Goal: Participate in discussion: Engage in conversation with other users on a specific topic

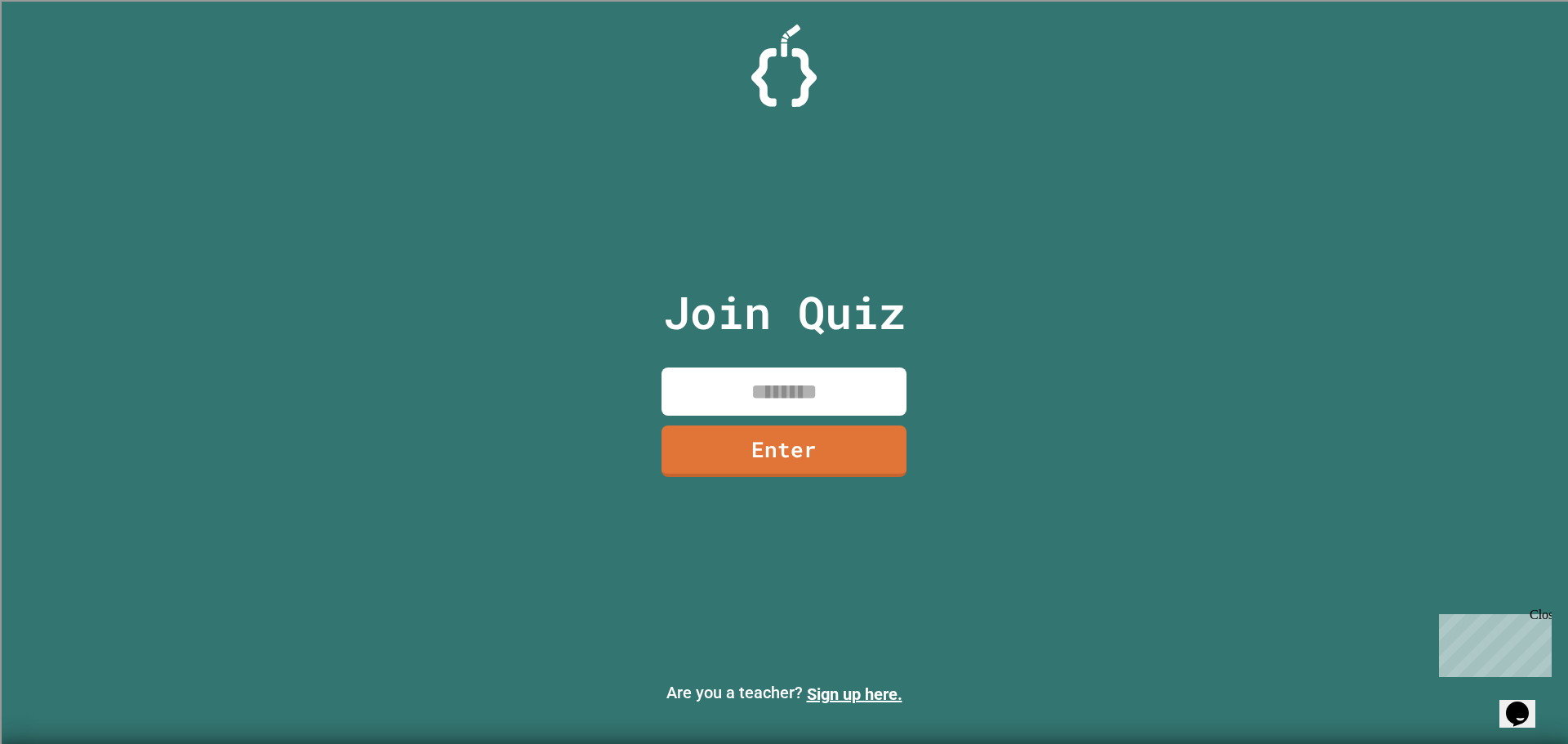
click at [837, 405] on input at bounding box center [784, 391] width 245 height 49
type input "********"
click at [776, 467] on link "Enter" at bounding box center [784, 450] width 246 height 53
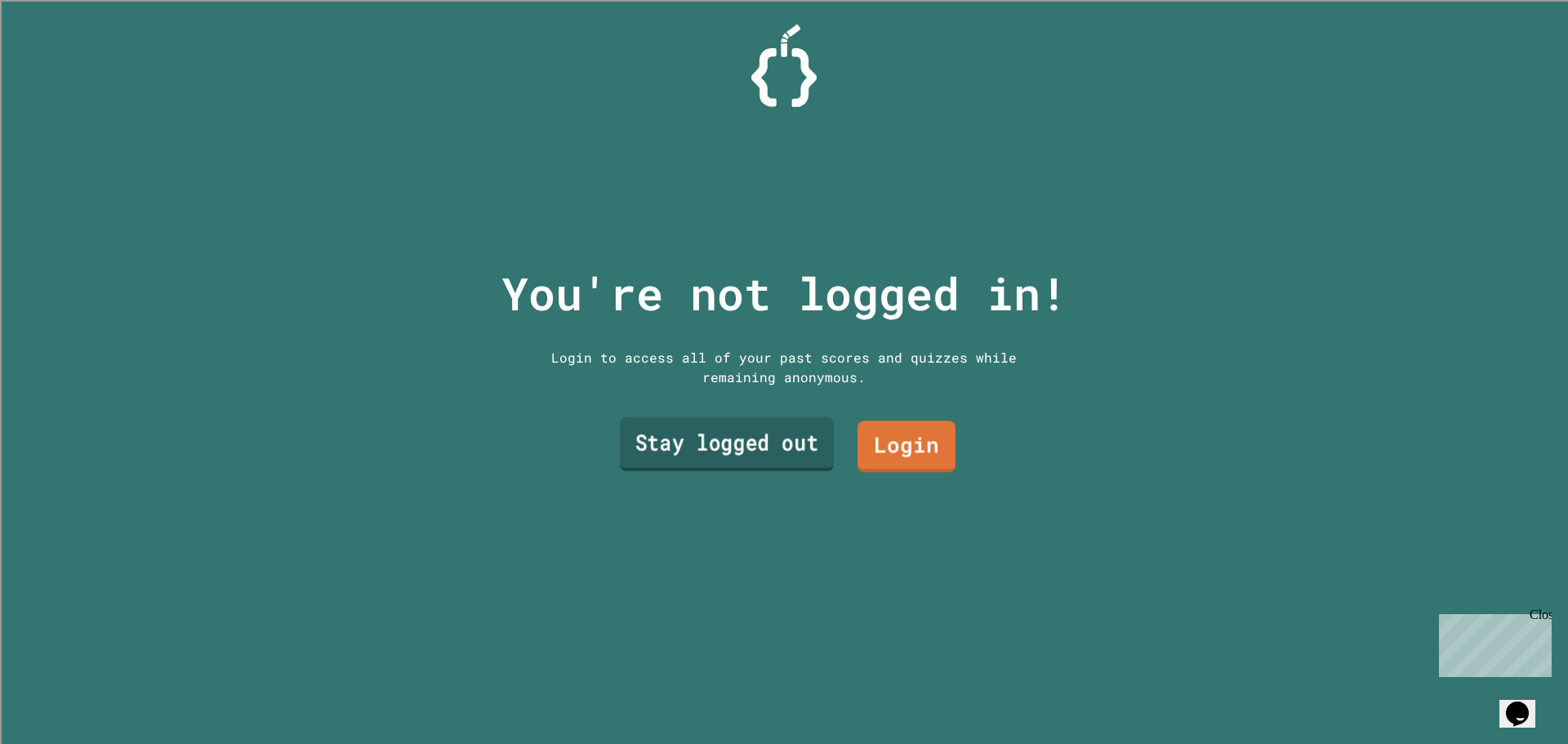
click at [791, 451] on link "Stay logged out" at bounding box center [727, 444] width 214 height 54
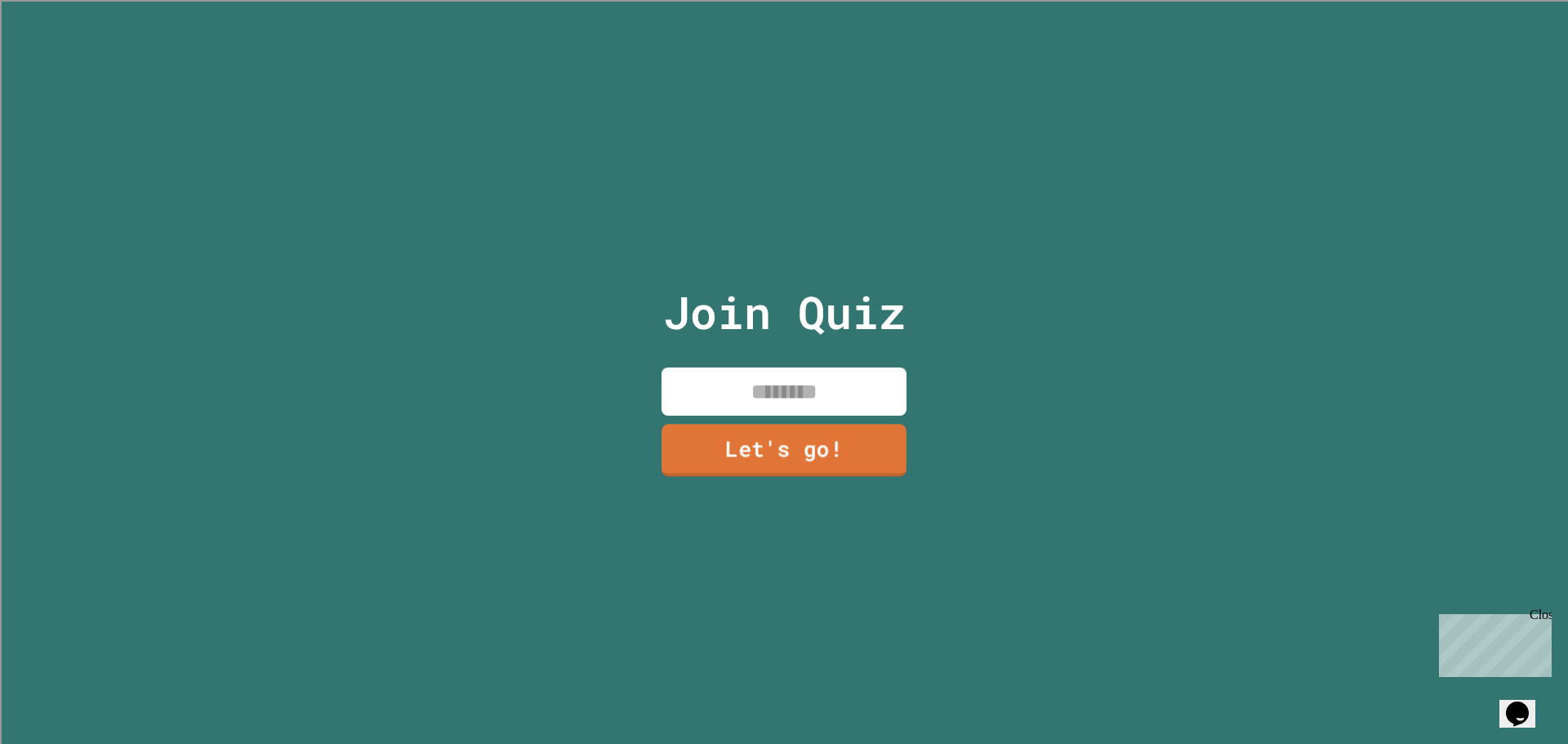
click at [792, 383] on input at bounding box center [784, 391] width 245 height 49
type input "********"
click at [815, 435] on link "Let's go!" at bounding box center [784, 452] width 245 height 51
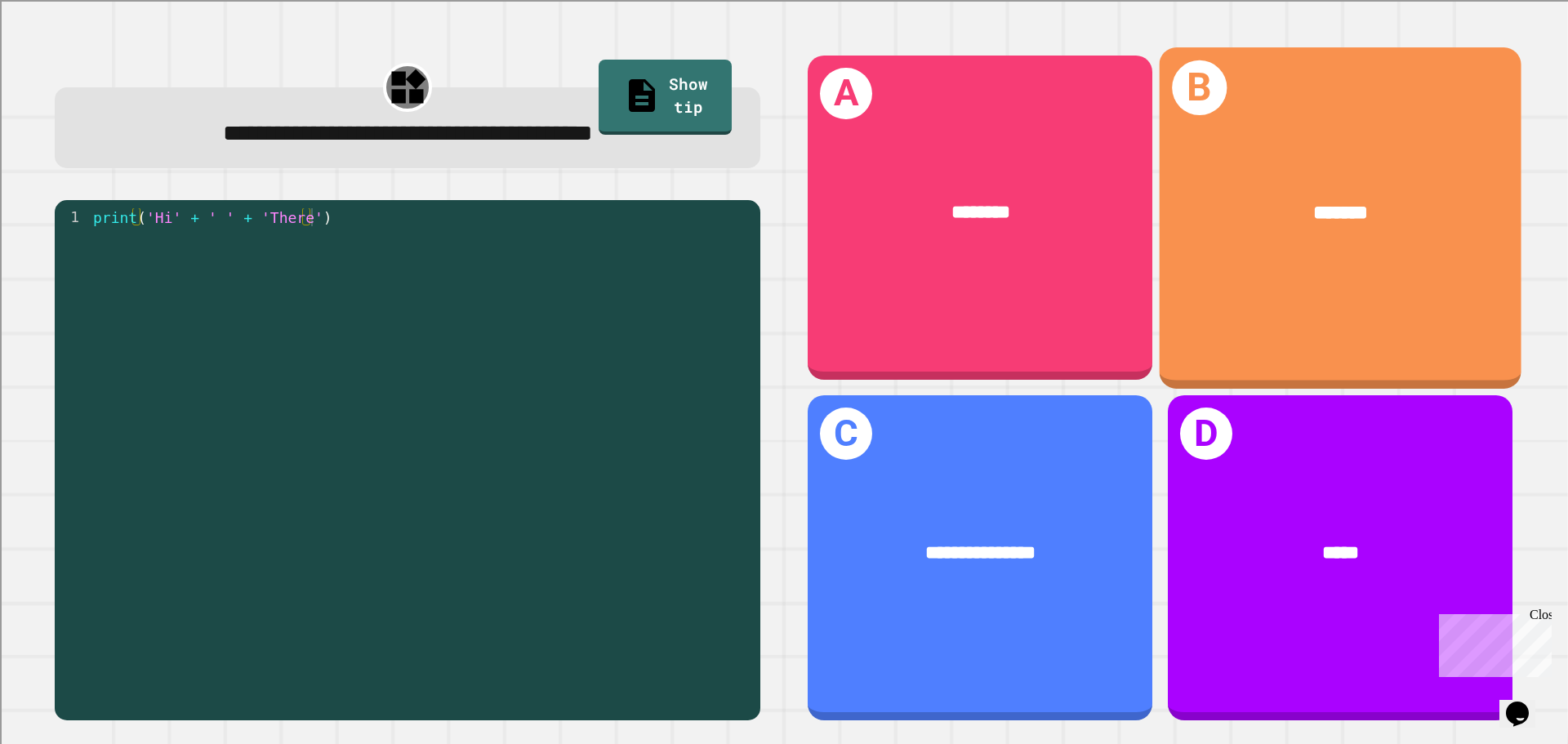
click at [925, 238] on div "********" at bounding box center [980, 213] width 345 height 104
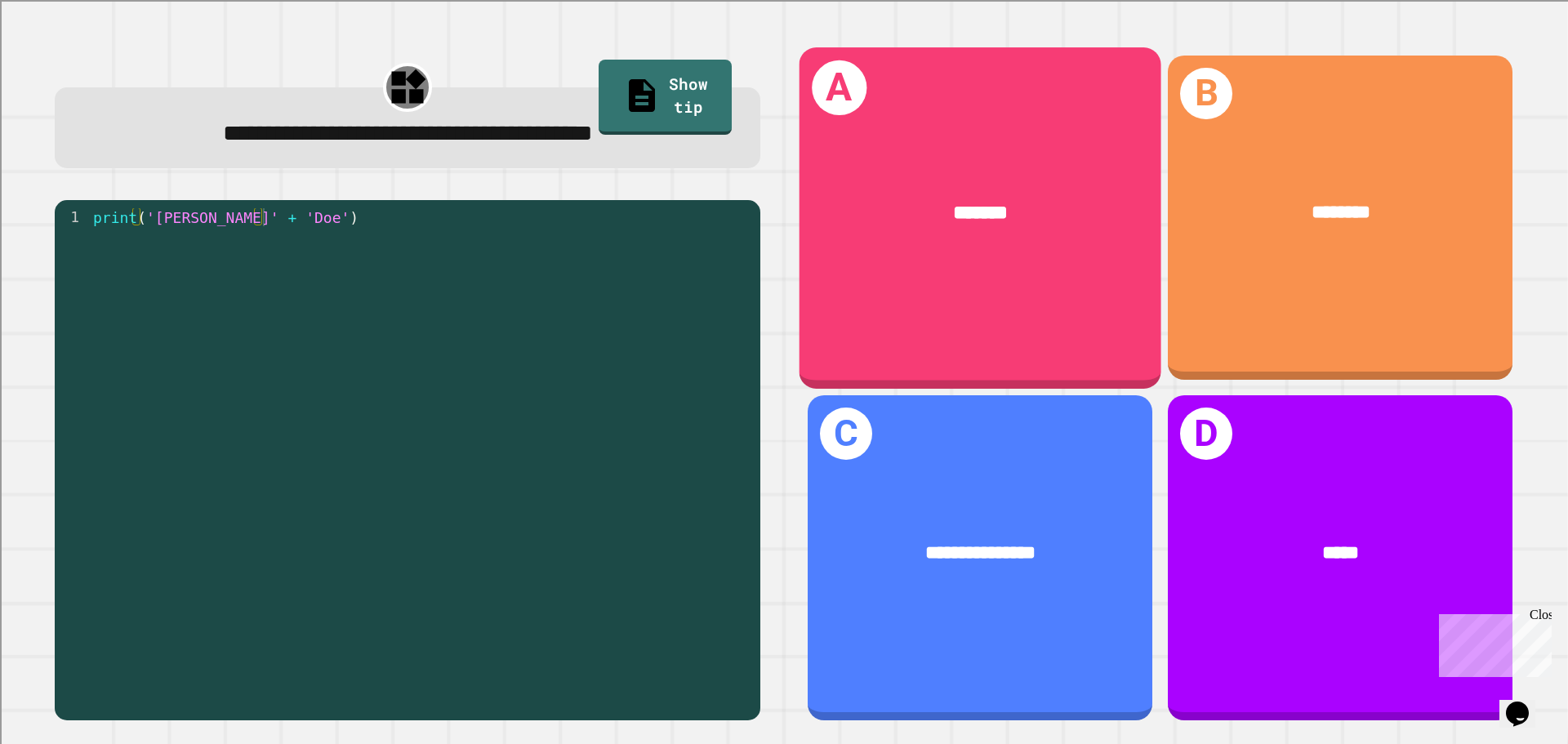
click at [995, 255] on div "*******" at bounding box center [981, 213] width 362 height 110
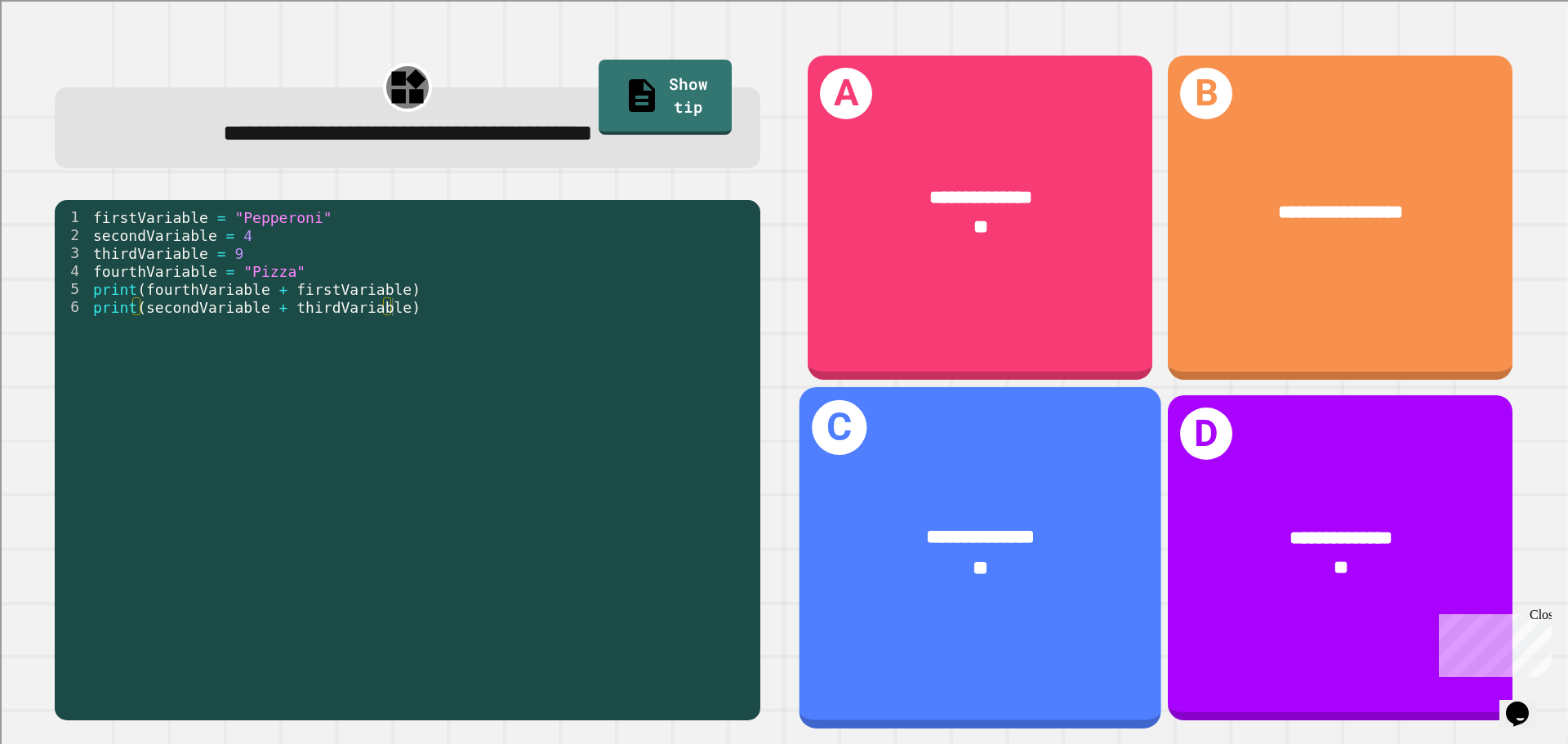
click at [959, 461] on div "**********" at bounding box center [981, 558] width 362 height 341
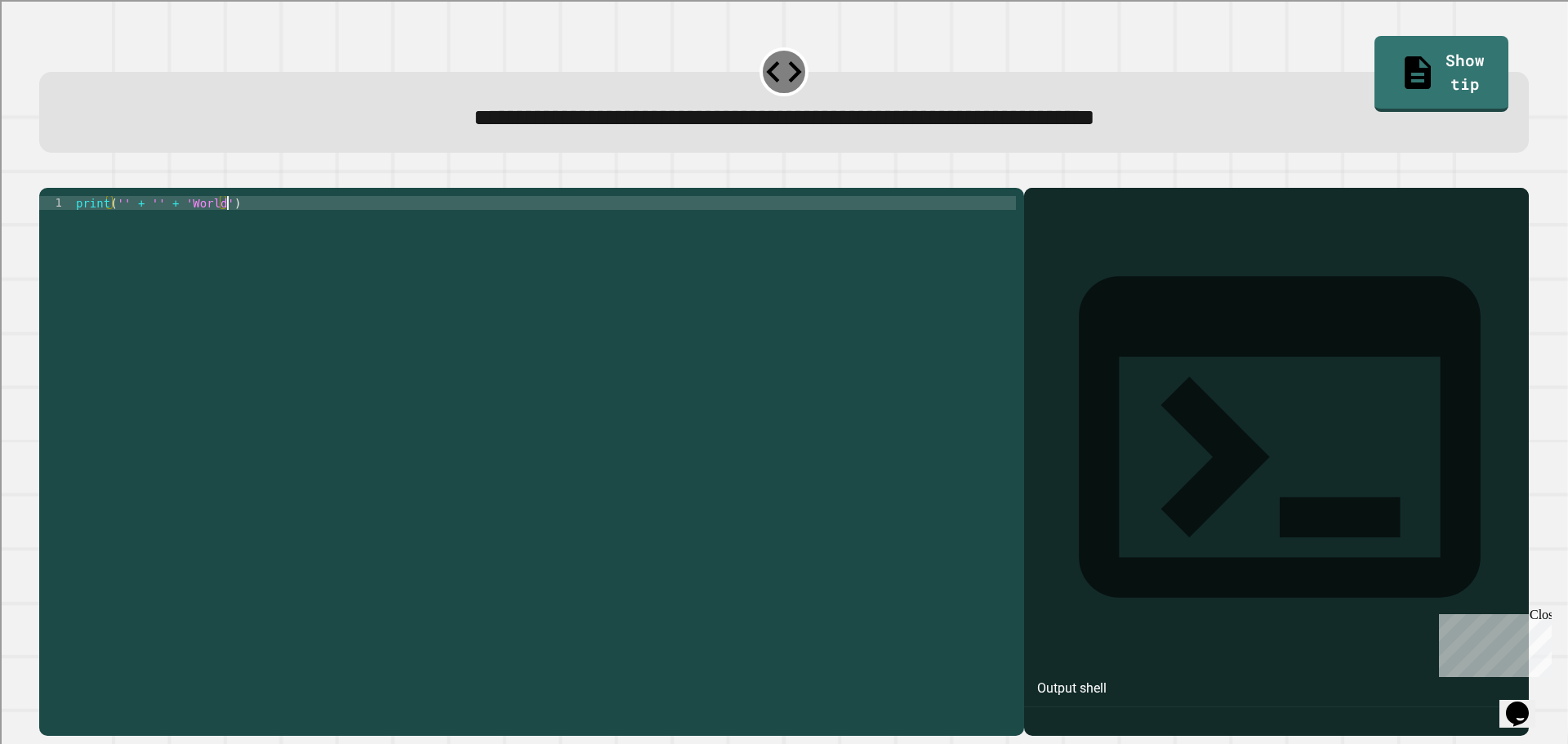
click at [587, 365] on div "print ( '' + '' + 'World' )" at bounding box center [544, 446] width 943 height 500
click at [48, 175] on button "button" at bounding box center [48, 175] width 0 height 0
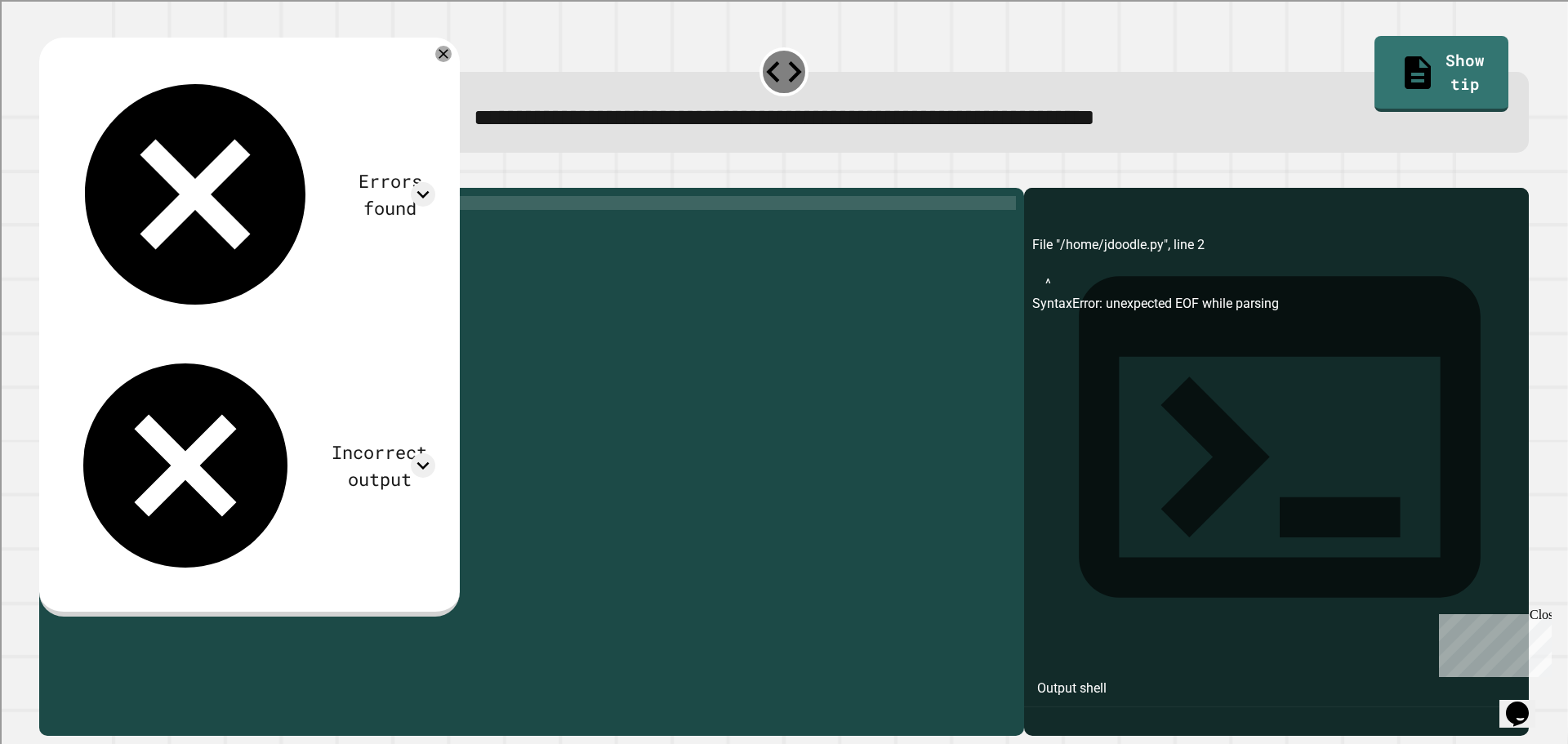
click at [157, 233] on div "print ( "Hello World"" at bounding box center [544, 446] width 943 height 500
click at [153, 222] on div "print ( "Hello World"" at bounding box center [544, 446] width 943 height 500
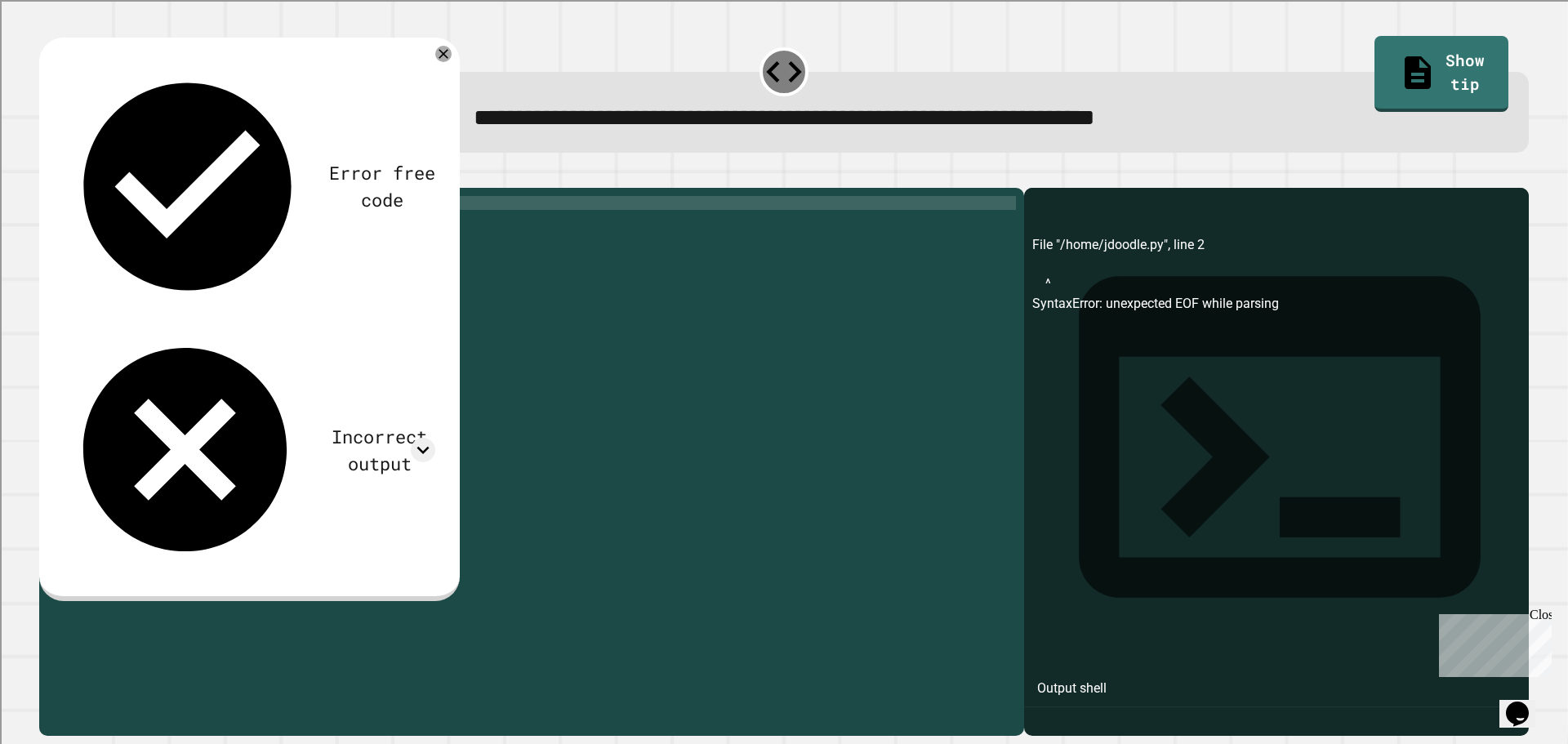
scroll to position [0, 10]
click at [281, 227] on div "print ( "Hello" + "World" World "" at bounding box center [544, 446] width 943 height 500
click at [48, 175] on button "button" at bounding box center [48, 175] width 0 height 0
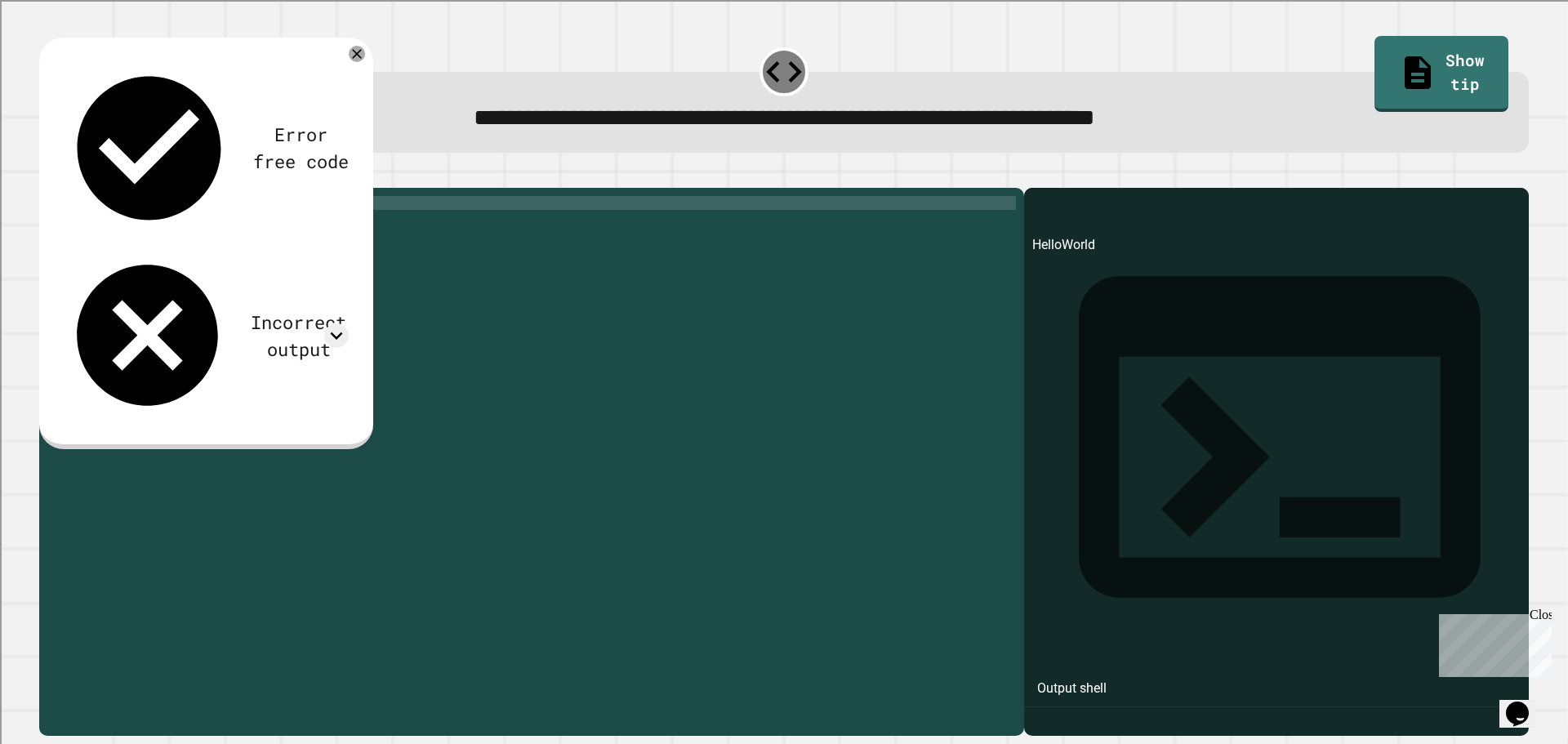
click at [80, 175] on button "button" at bounding box center [80, 175] width 0 height 0
click at [162, 232] on div "print ( '' + '' + 'World' )" at bounding box center [544, 432] width 943 height 472
click at [162, 233] on div "print ( "Hello" + "World" )" at bounding box center [544, 432] width 943 height 472
click at [170, 233] on div "print ( "Hello" '' + "World" )" at bounding box center [544, 446] width 943 height 500
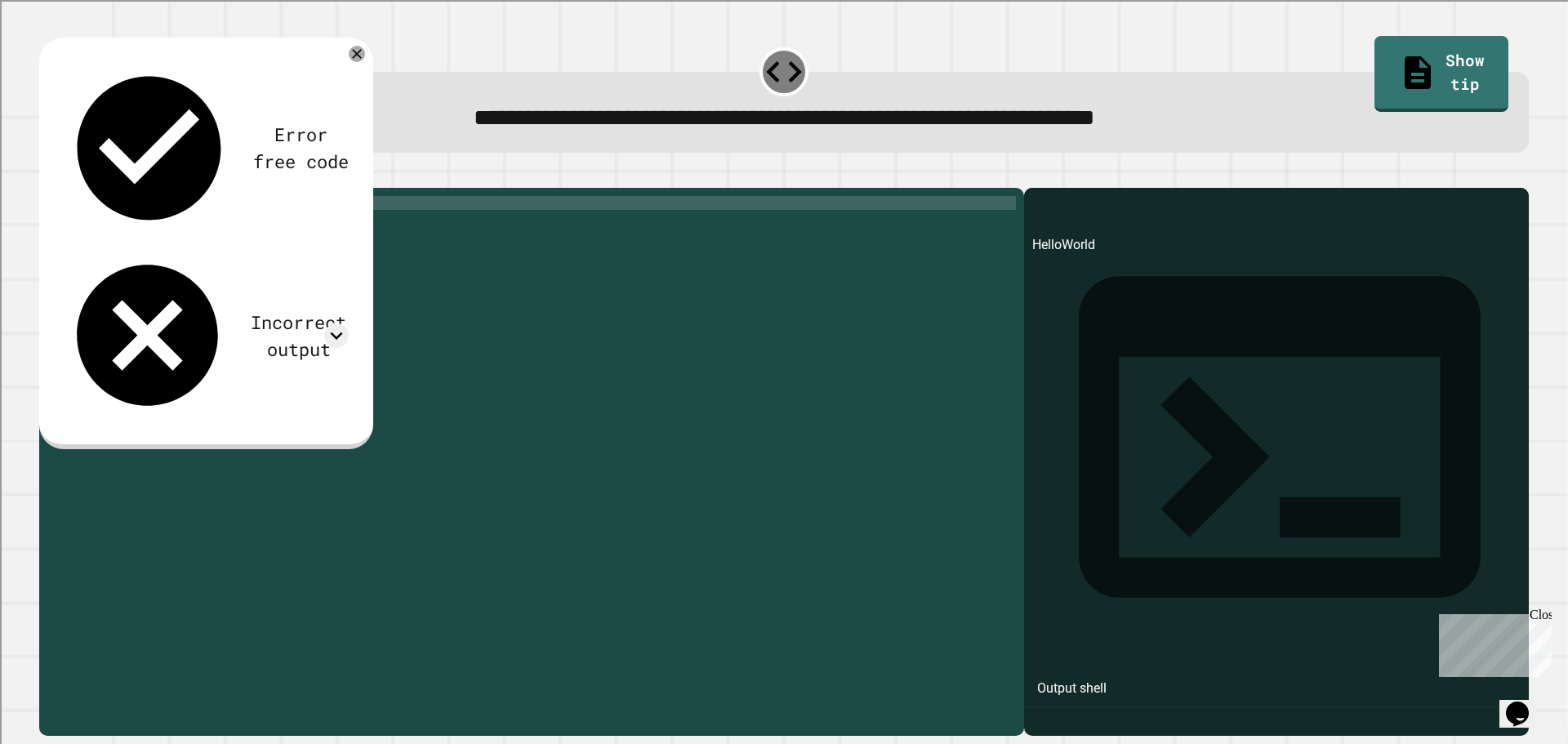
click at [181, 234] on div "print ( "Hello" '' + "World" )" at bounding box center [544, 446] width 943 height 500
click at [158, 230] on div "print ( "Hello" '' + "World" )" at bounding box center [544, 446] width 943 height 500
click at [166, 233] on div "print ( "Hello" '' + "World" )" at bounding box center [544, 446] width 943 height 500
click at [175, 233] on div "print ( "Hello" + '' + "World" )" at bounding box center [544, 446] width 943 height 500
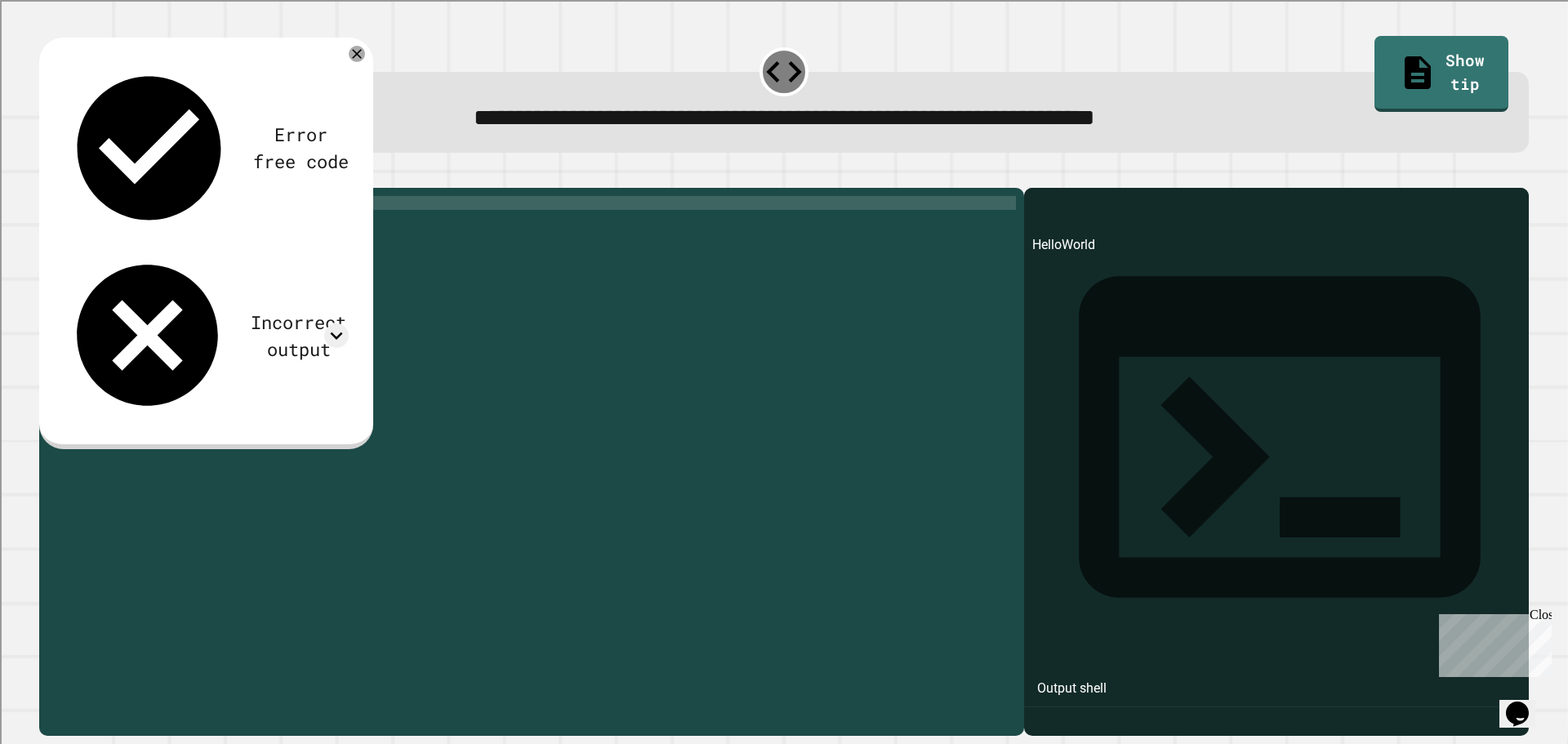
click at [150, 230] on div "print ( "Hello" + ' ' + "World" )" at bounding box center [544, 446] width 943 height 500
click at [178, 233] on div "print ( "Hello " + ' ' + "World" )" at bounding box center [544, 446] width 943 height 500
click at [211, 226] on div "print ( "Hello " + ' ' + "World" )" at bounding box center [544, 446] width 943 height 500
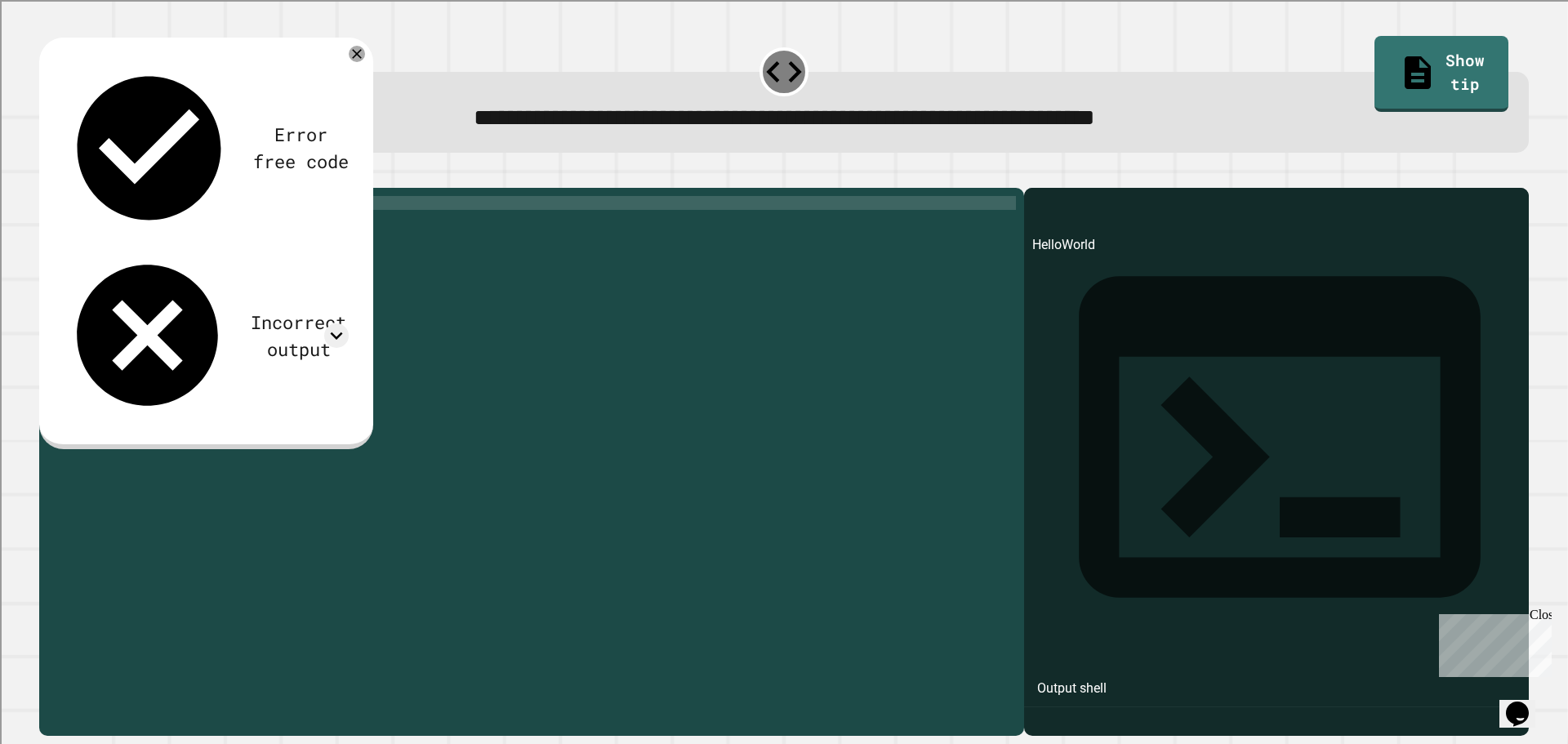
scroll to position [0, 10]
click at [204, 232] on div "print ( "Hello " + ' ' + "World" )" at bounding box center [544, 446] width 943 height 500
type textarea "**********"
click at [80, 186] on div at bounding box center [784, 178] width 1489 height 19
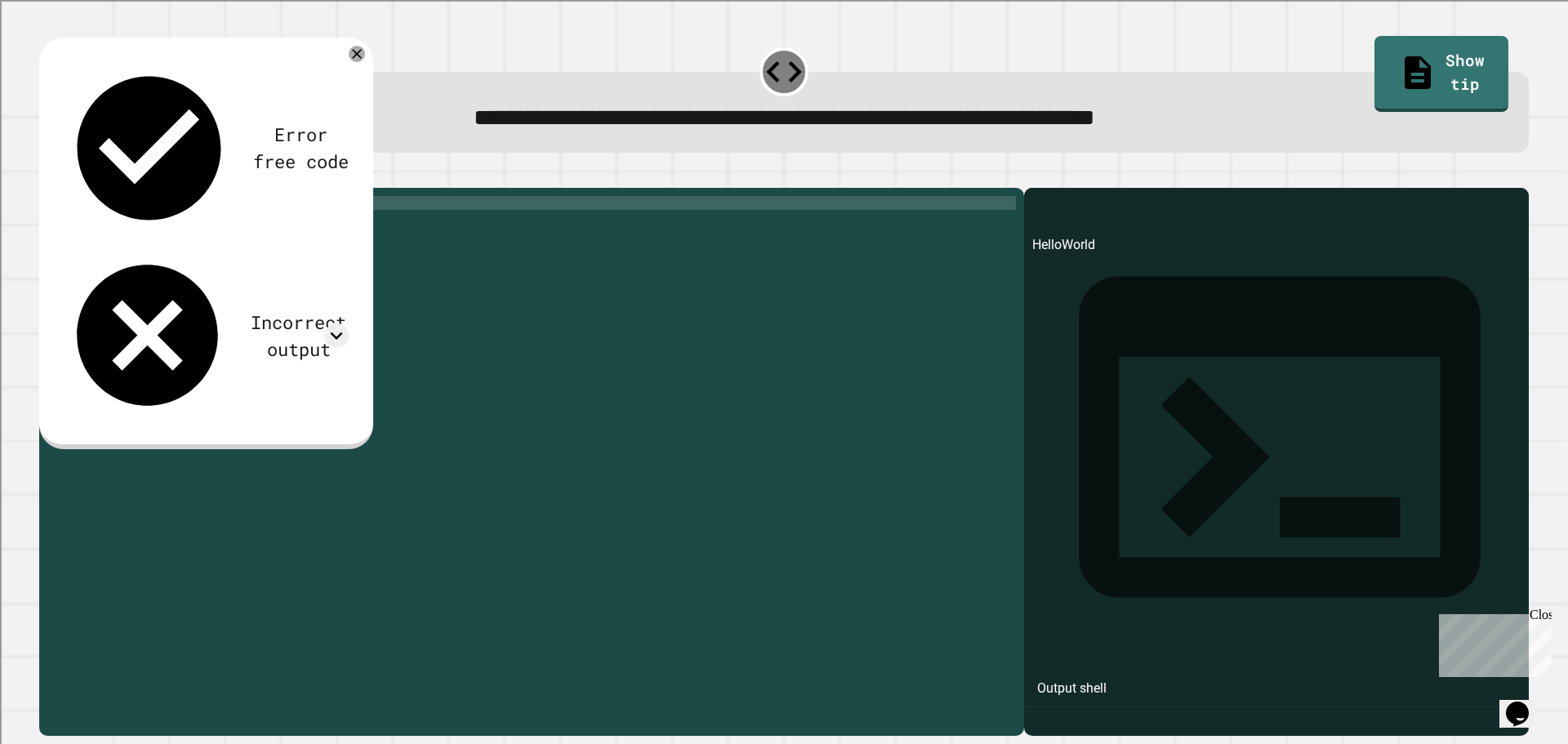
click at [48, 175] on icon "button" at bounding box center [48, 175] width 0 height 0
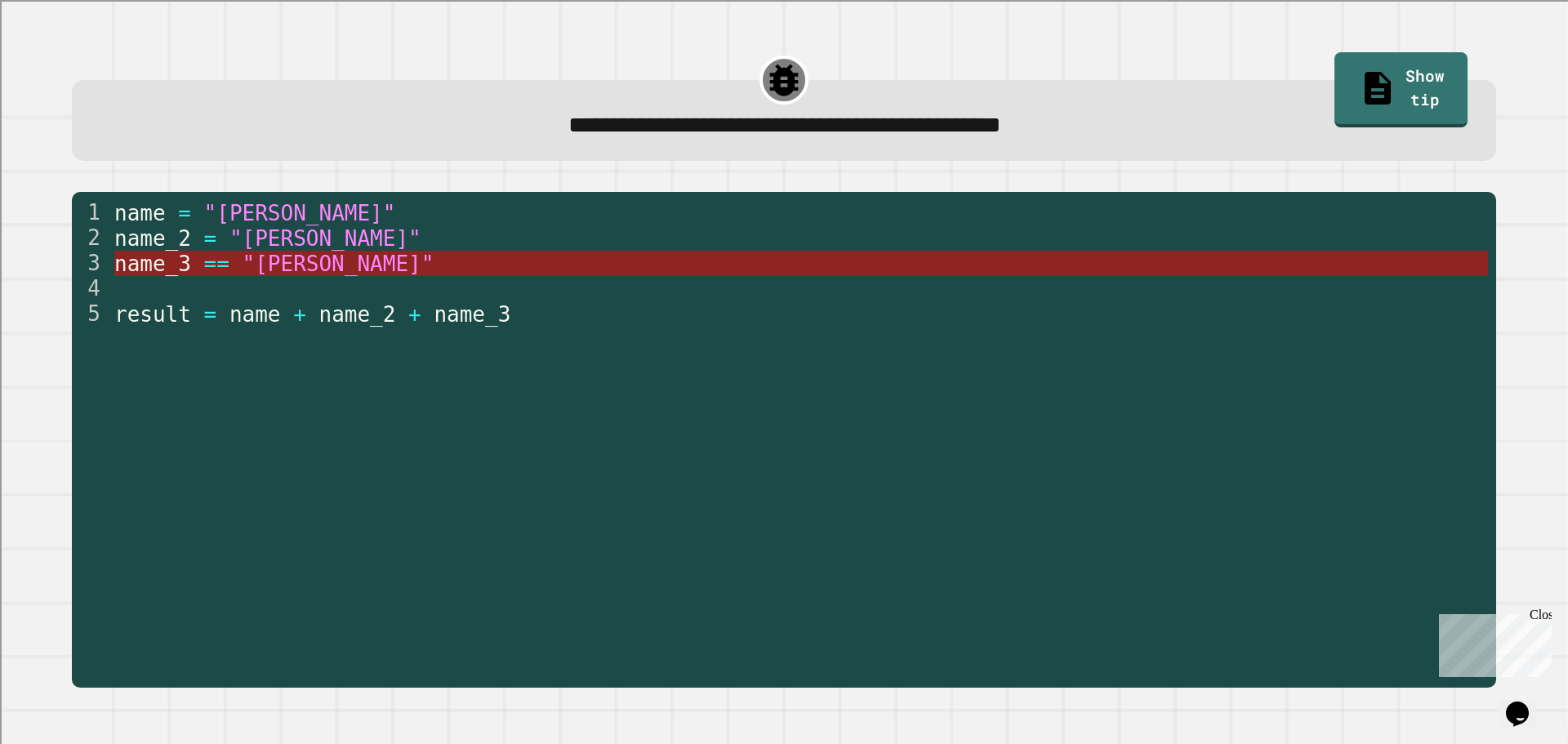
click at [218, 269] on span "==" at bounding box center [216, 264] width 26 height 25
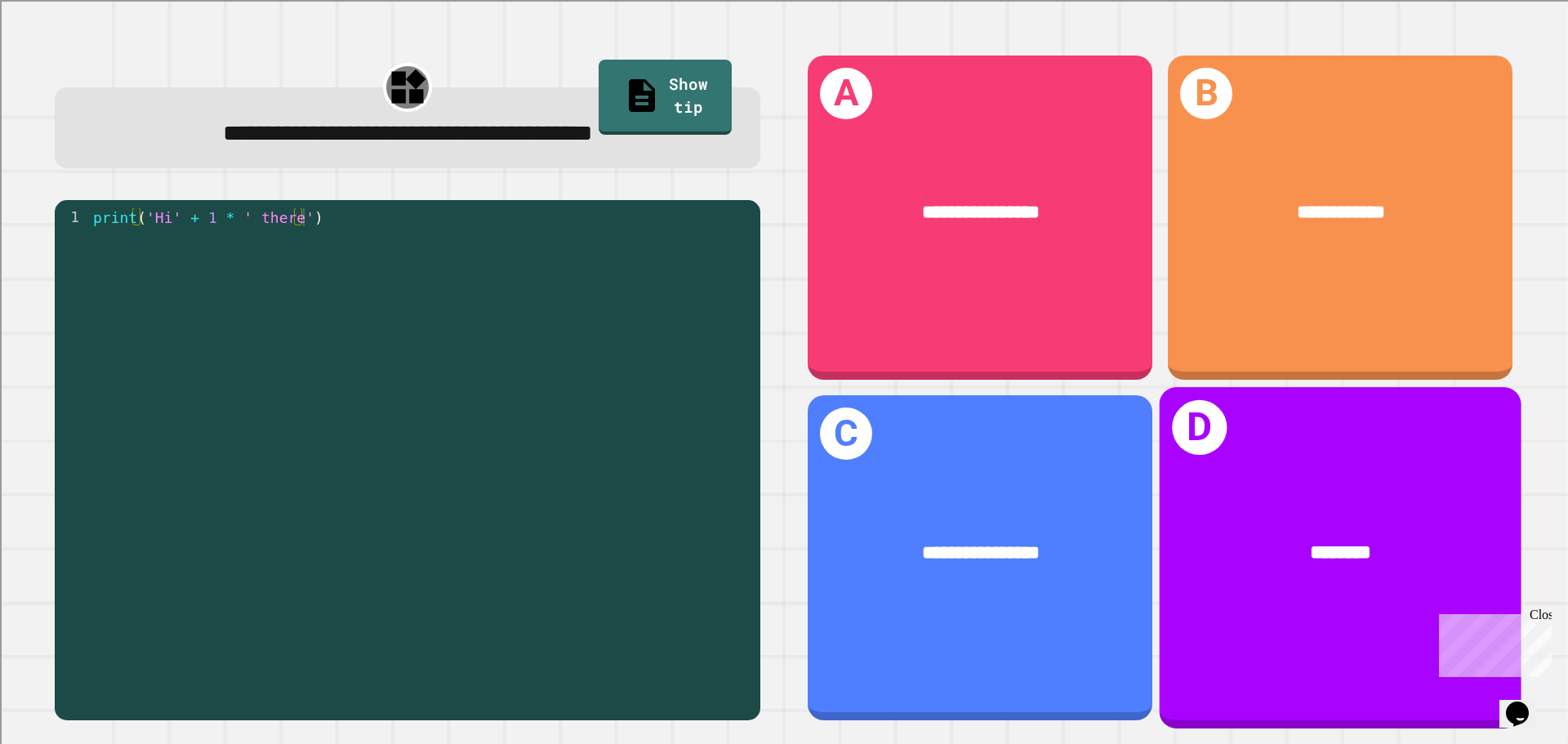
click at [1403, 578] on div "********" at bounding box center [1341, 554] width 362 height 110
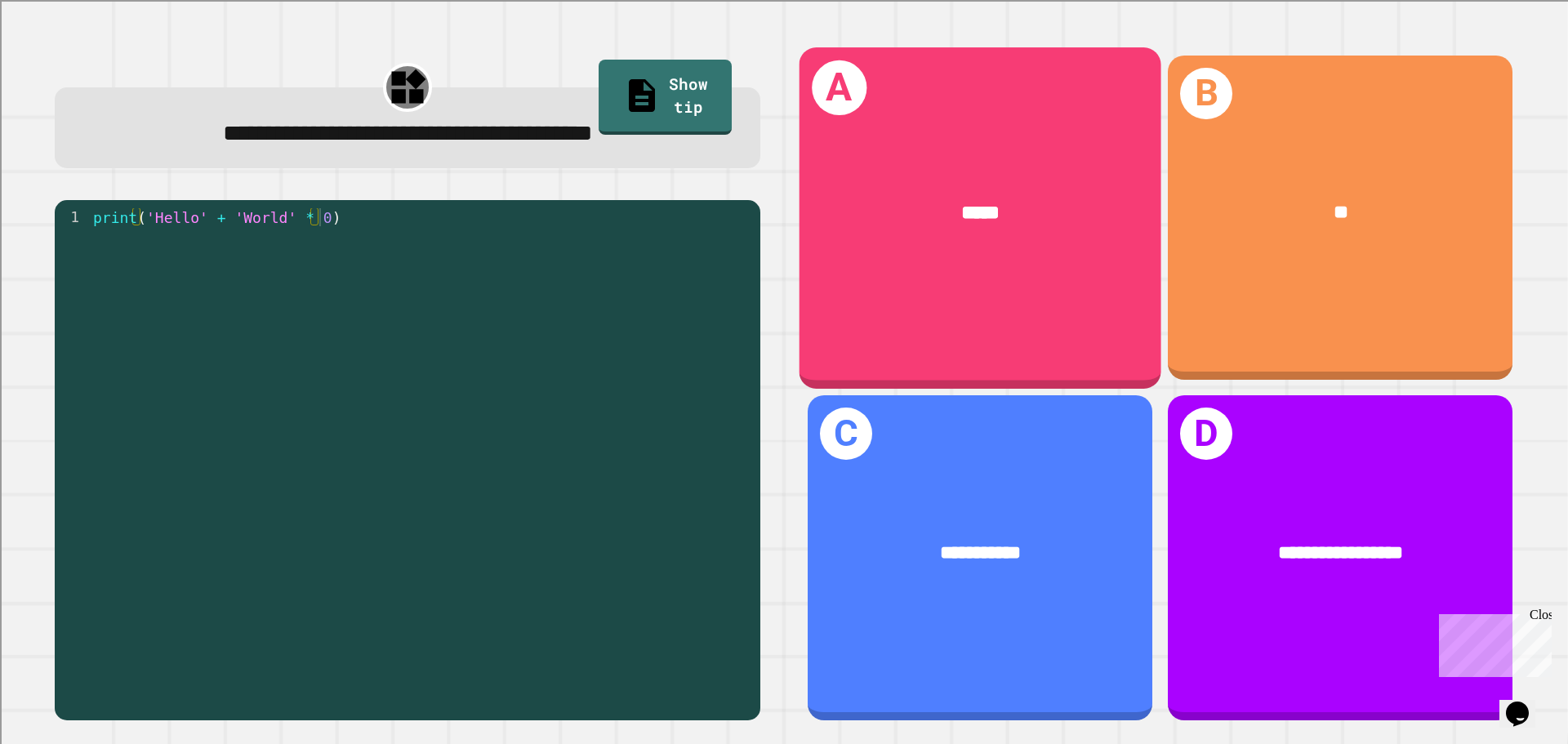
click at [841, 220] on div "*****" at bounding box center [980, 213] width 282 height 30
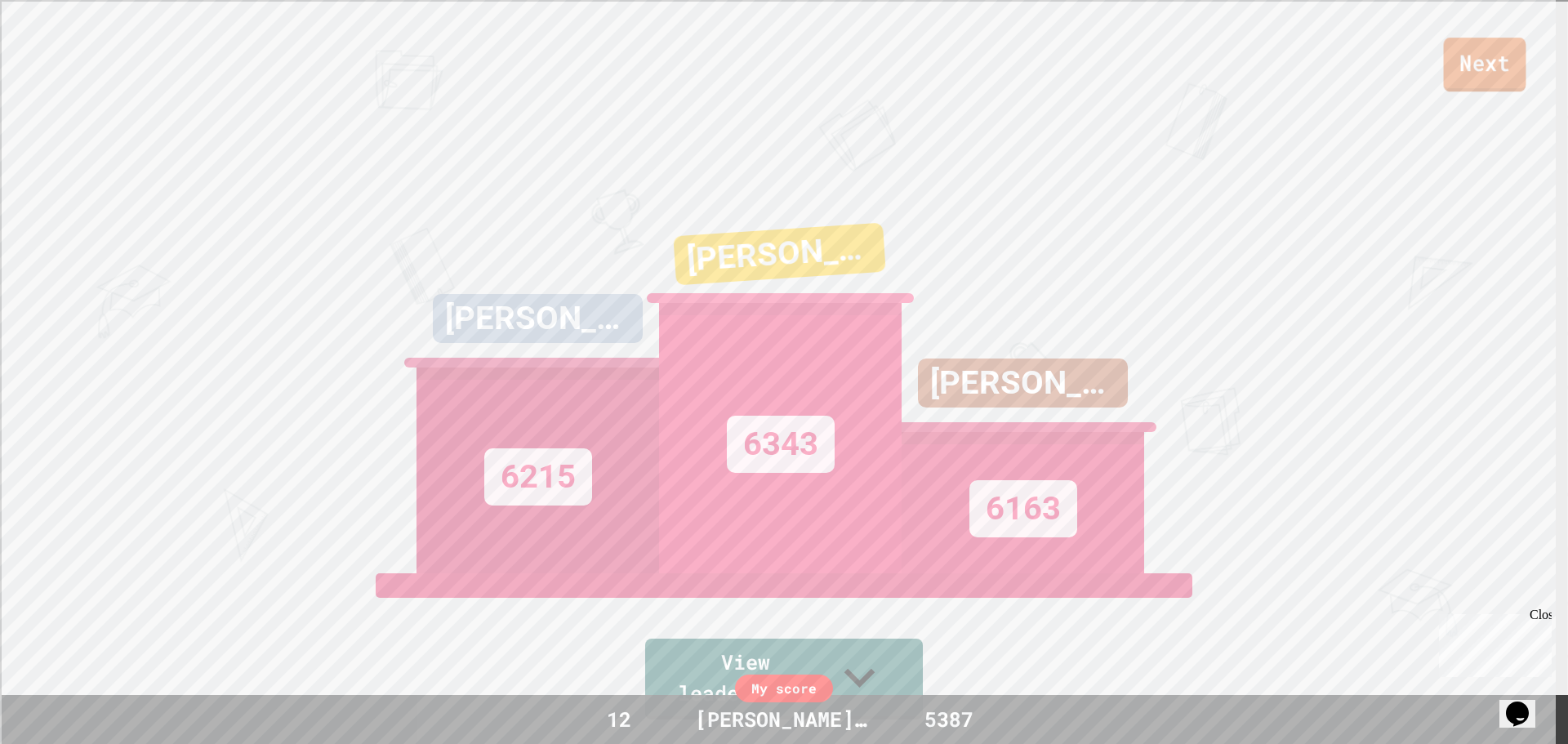
click at [1504, 82] on link "Next" at bounding box center [1485, 65] width 82 height 54
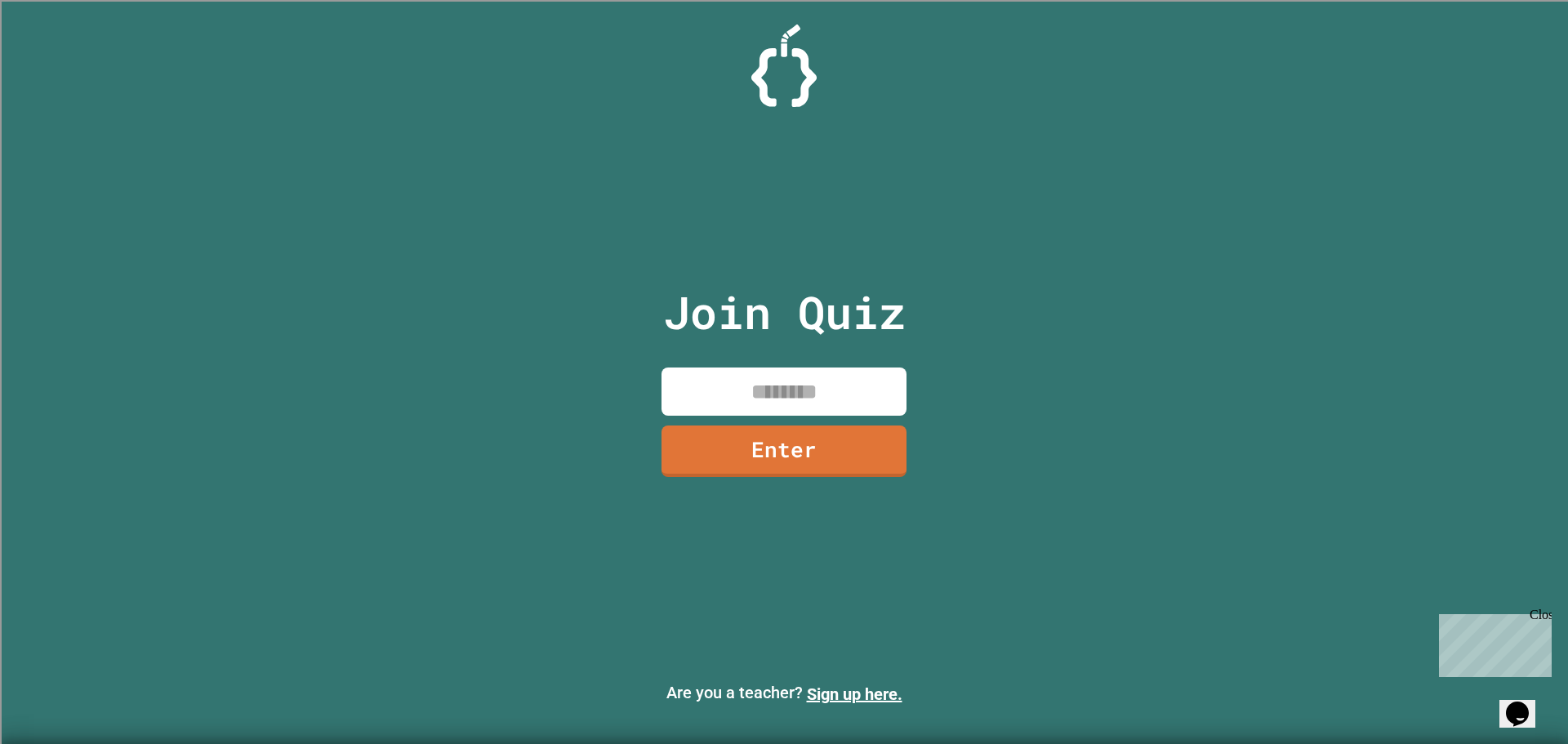
click at [843, 395] on input at bounding box center [784, 391] width 245 height 49
type input "********"
click at [865, 471] on link "Enter" at bounding box center [784, 452] width 244 height 51
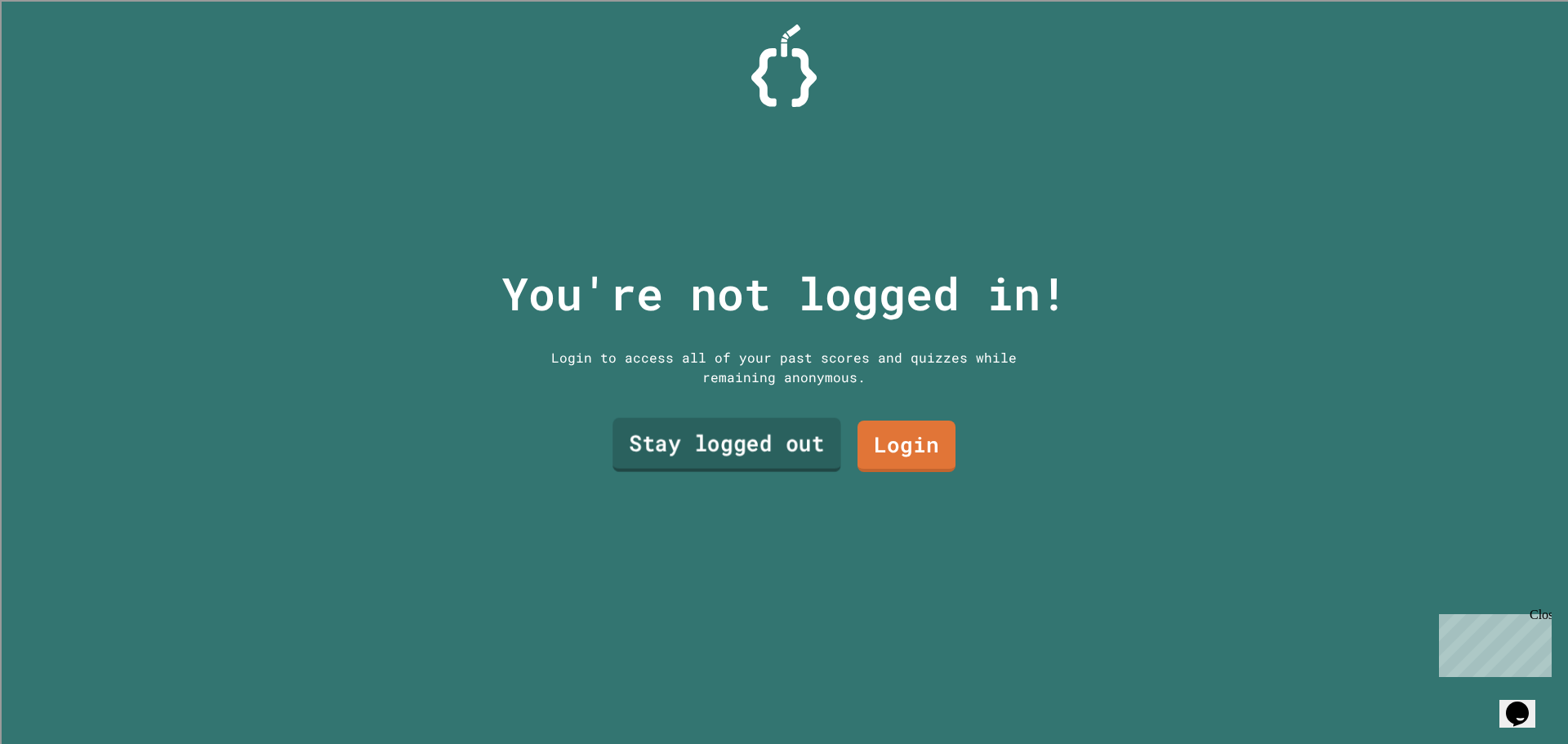
click at [825, 427] on link "Stay logged out" at bounding box center [726, 444] width 229 height 54
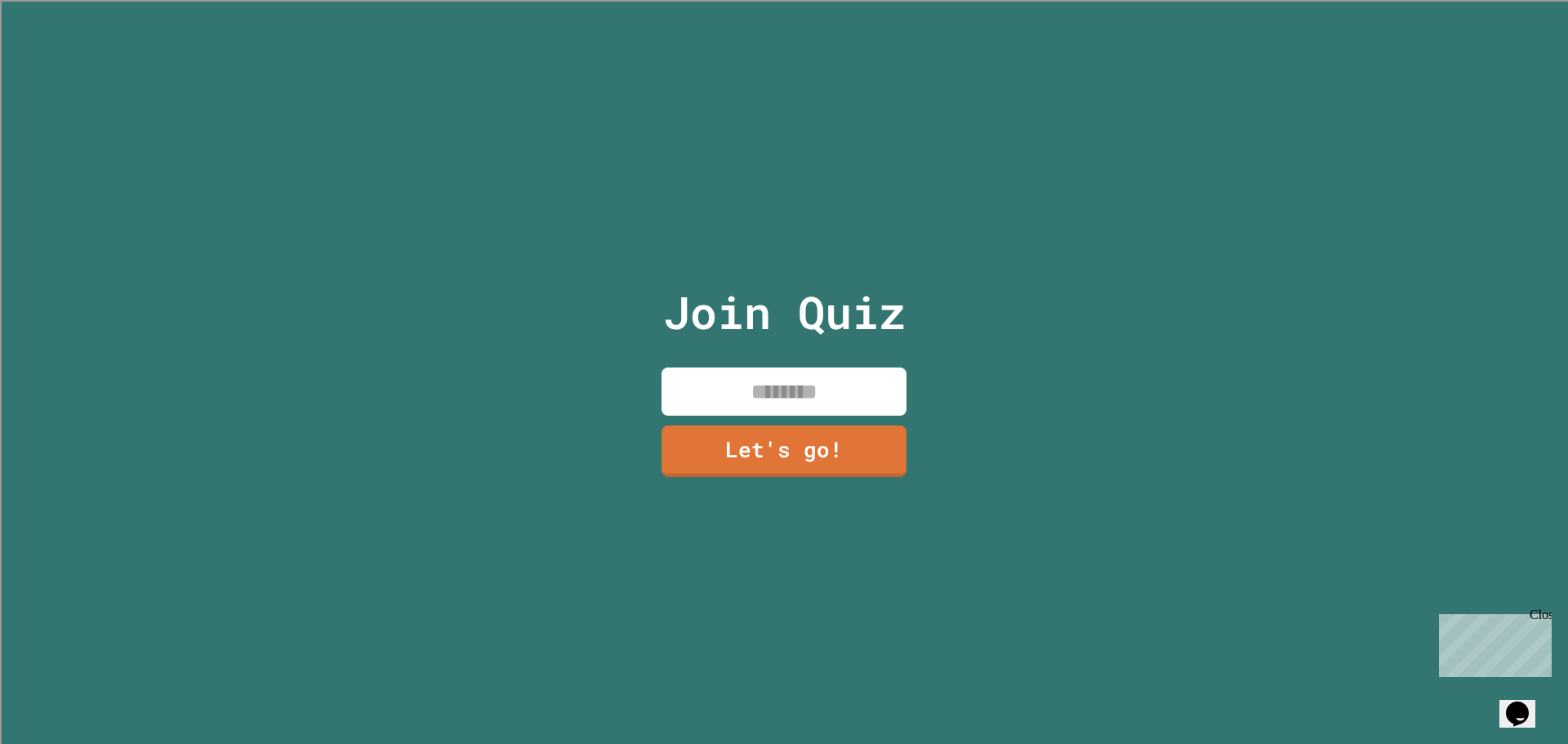
click at [824, 368] on input at bounding box center [784, 391] width 245 height 49
type input "********"
click at [819, 433] on link "Let's go!" at bounding box center [784, 449] width 238 height 54
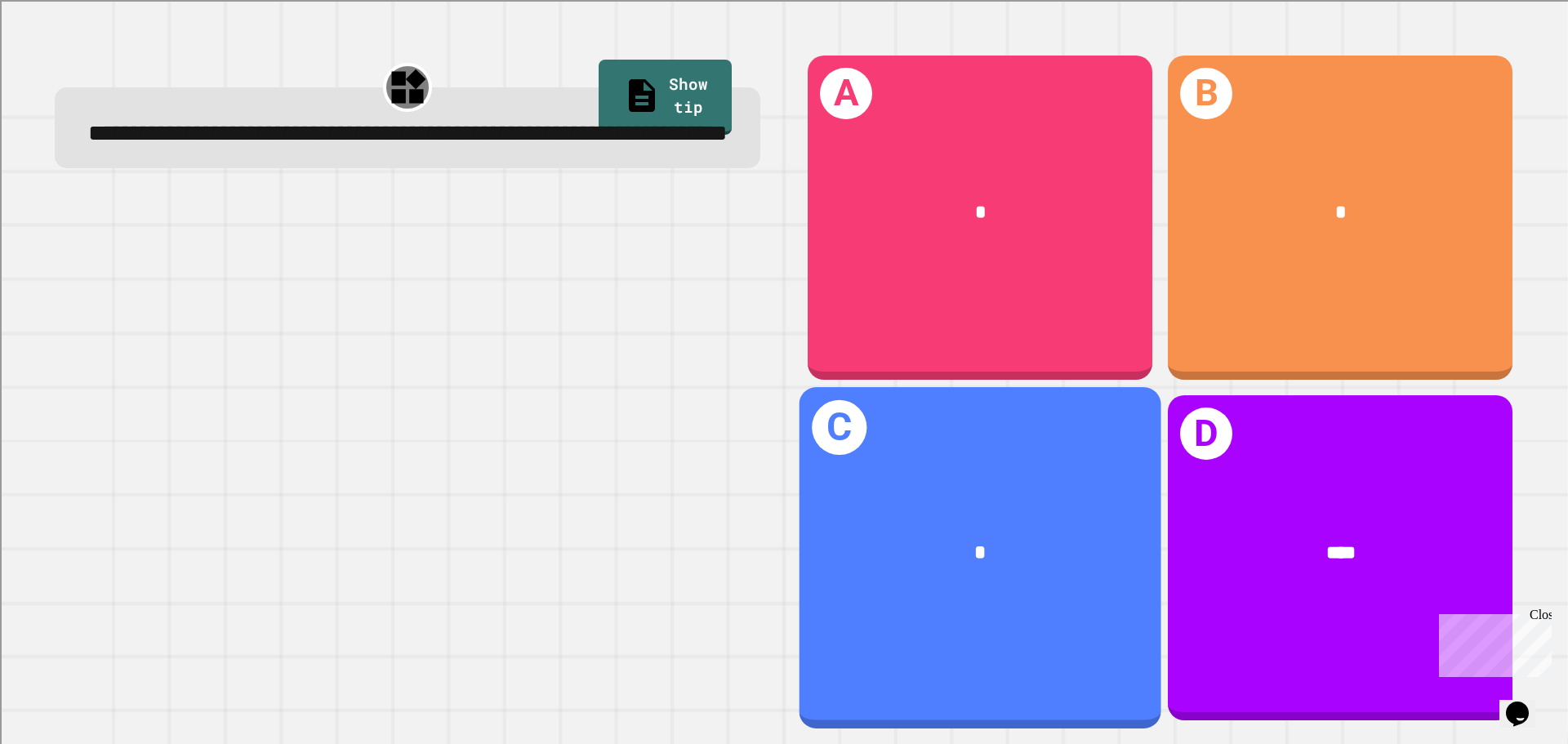
click at [863, 450] on div "C *" at bounding box center [981, 558] width 362 height 341
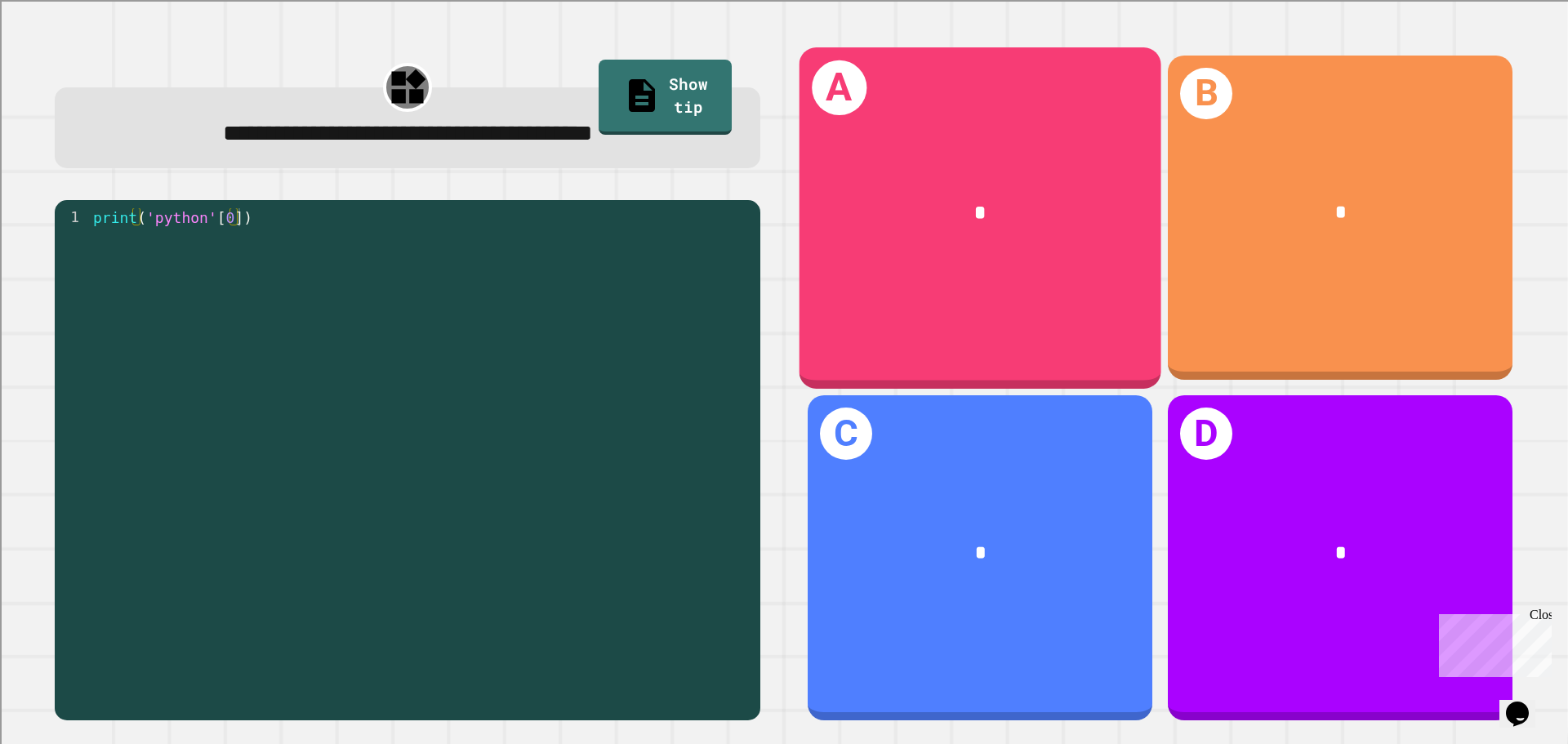
click at [843, 254] on div "*" at bounding box center [981, 213] width 362 height 110
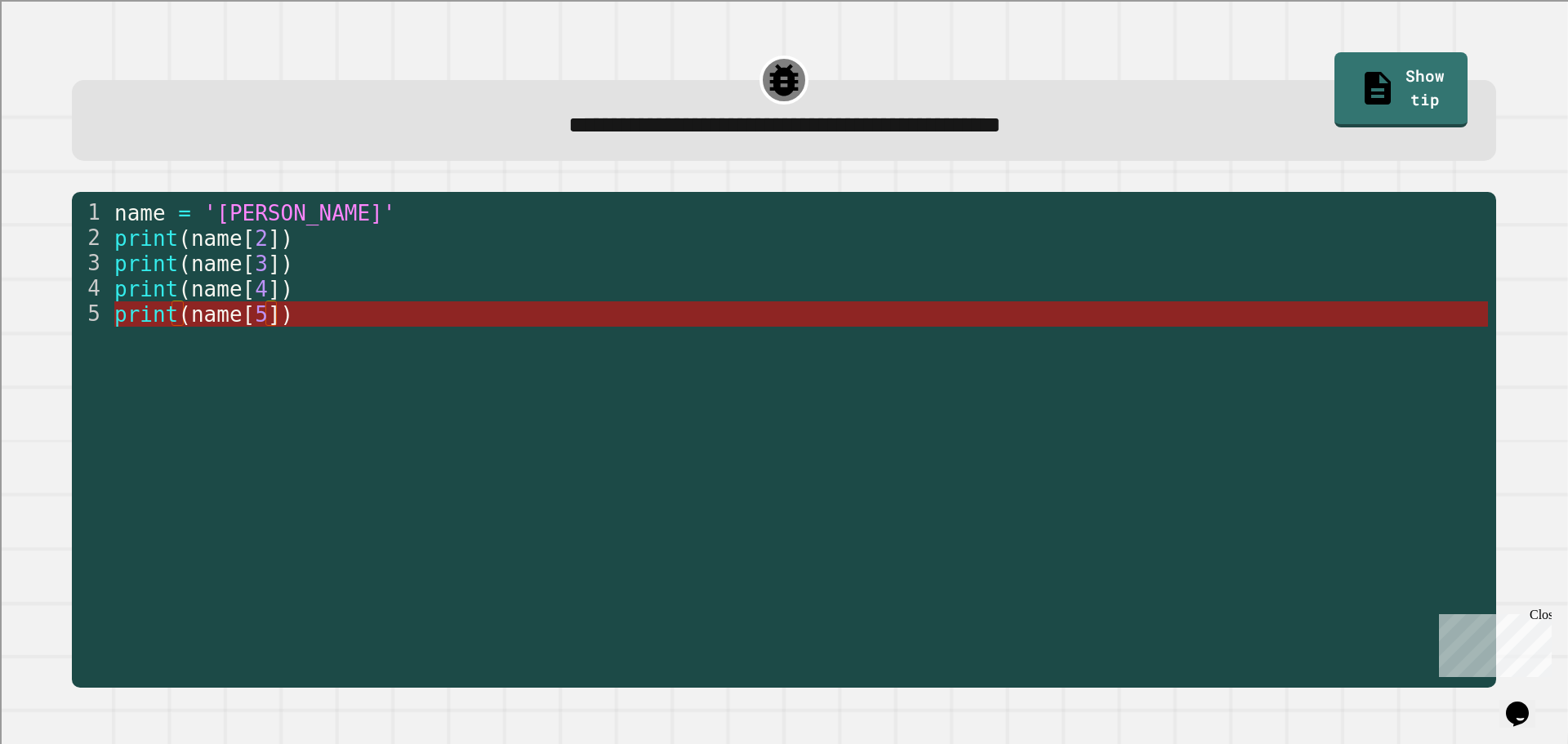
click at [213, 326] on span "name" at bounding box center [216, 315] width 51 height 25
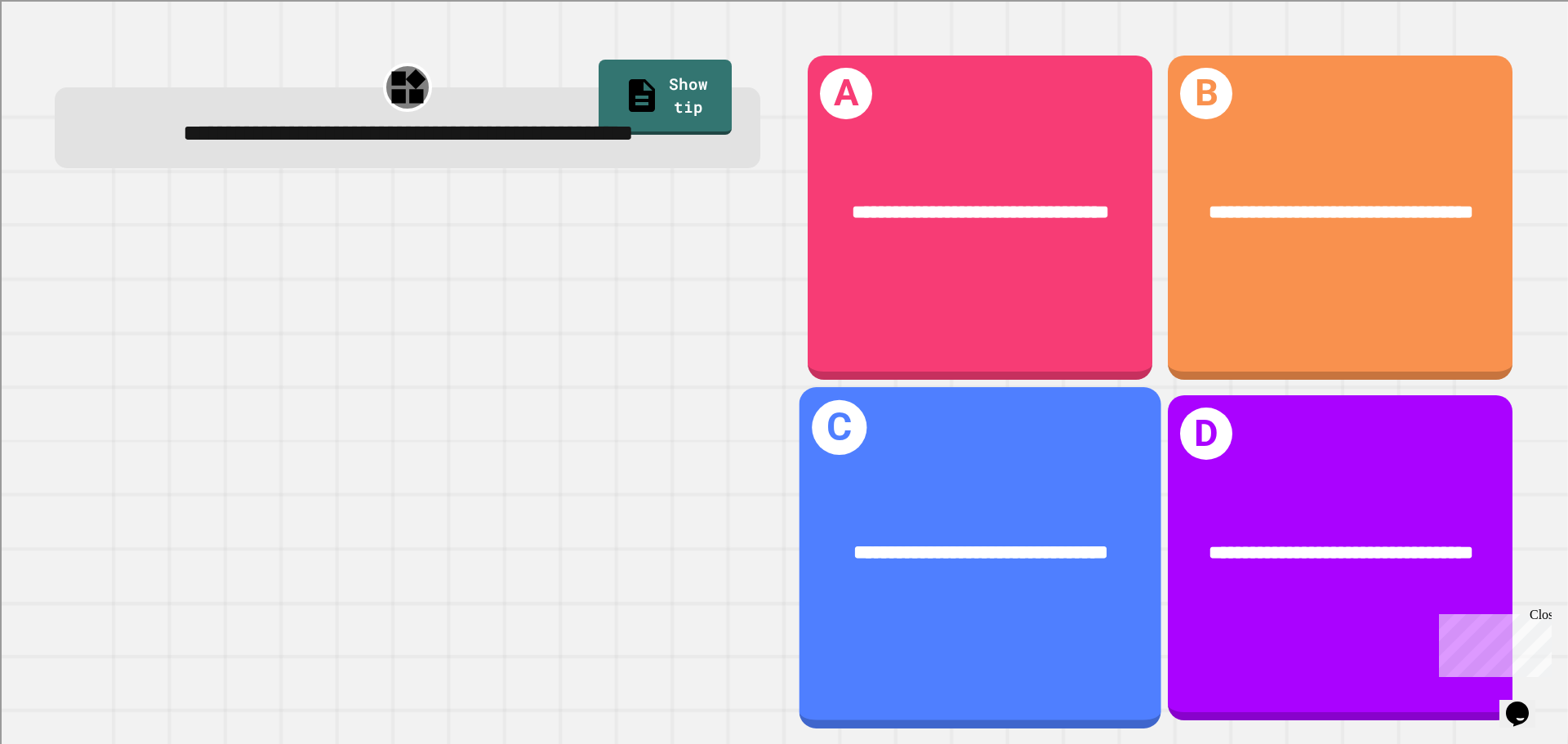
click at [980, 510] on div "**********" at bounding box center [981, 554] width 362 height 110
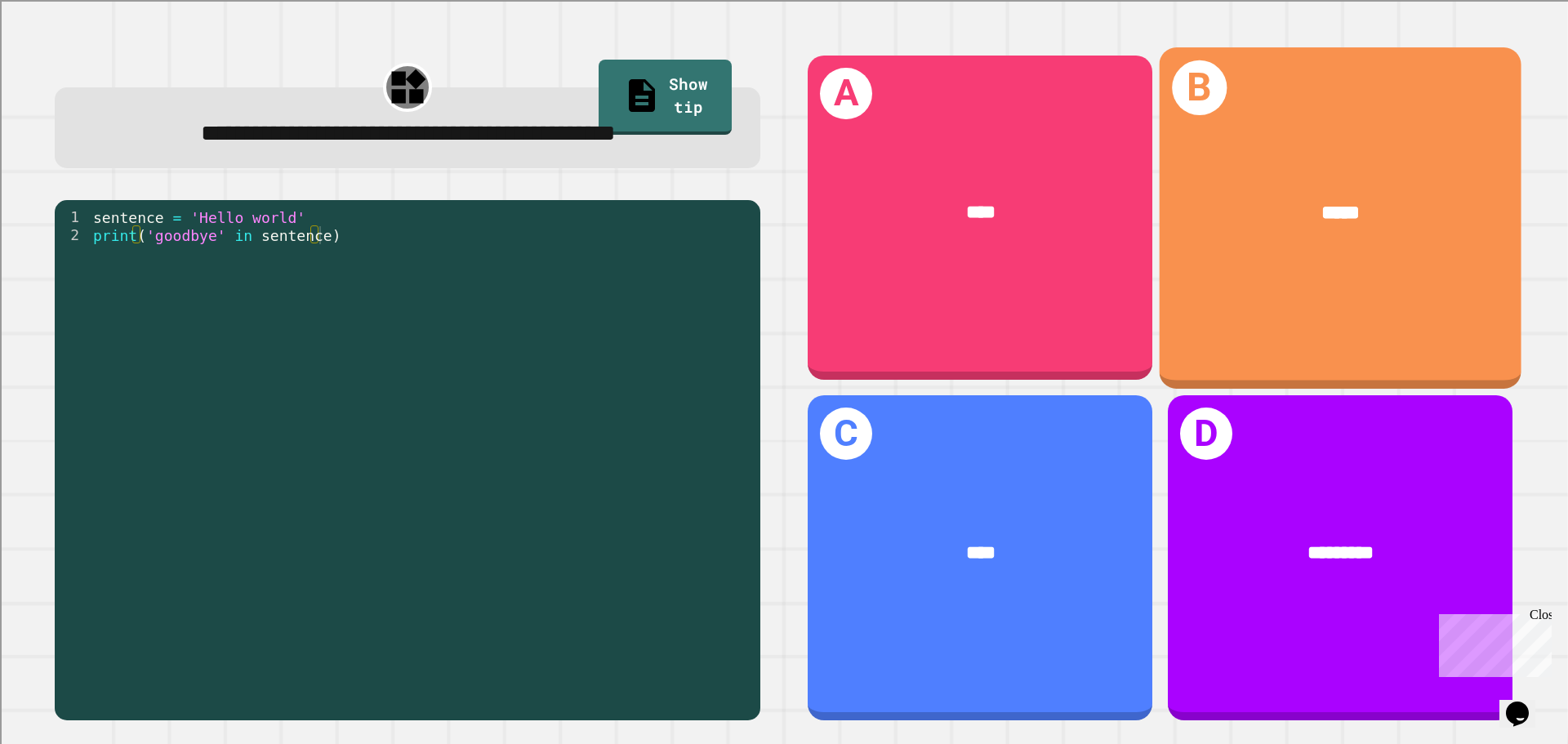
click at [1239, 285] on div "B *****" at bounding box center [1341, 218] width 362 height 341
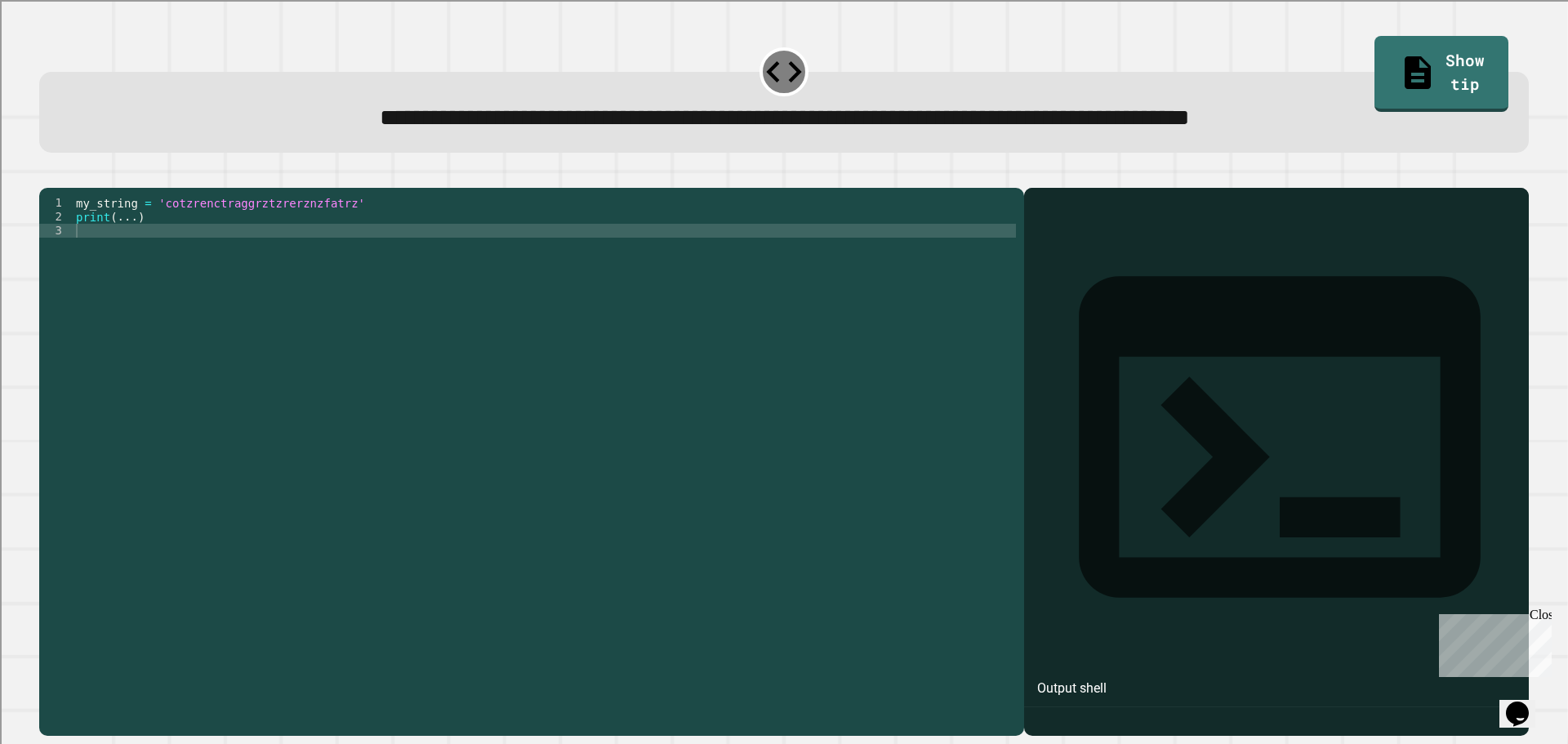
click at [146, 270] on div "my_string = 'cotzrenctraggrztzrerznzfatrz' print ( ... )" at bounding box center [544, 446] width 943 height 500
click at [129, 245] on div "my_string = 'cotzrenctraggrztzrerznzfatrz' print ( ... )" at bounding box center [544, 446] width 943 height 500
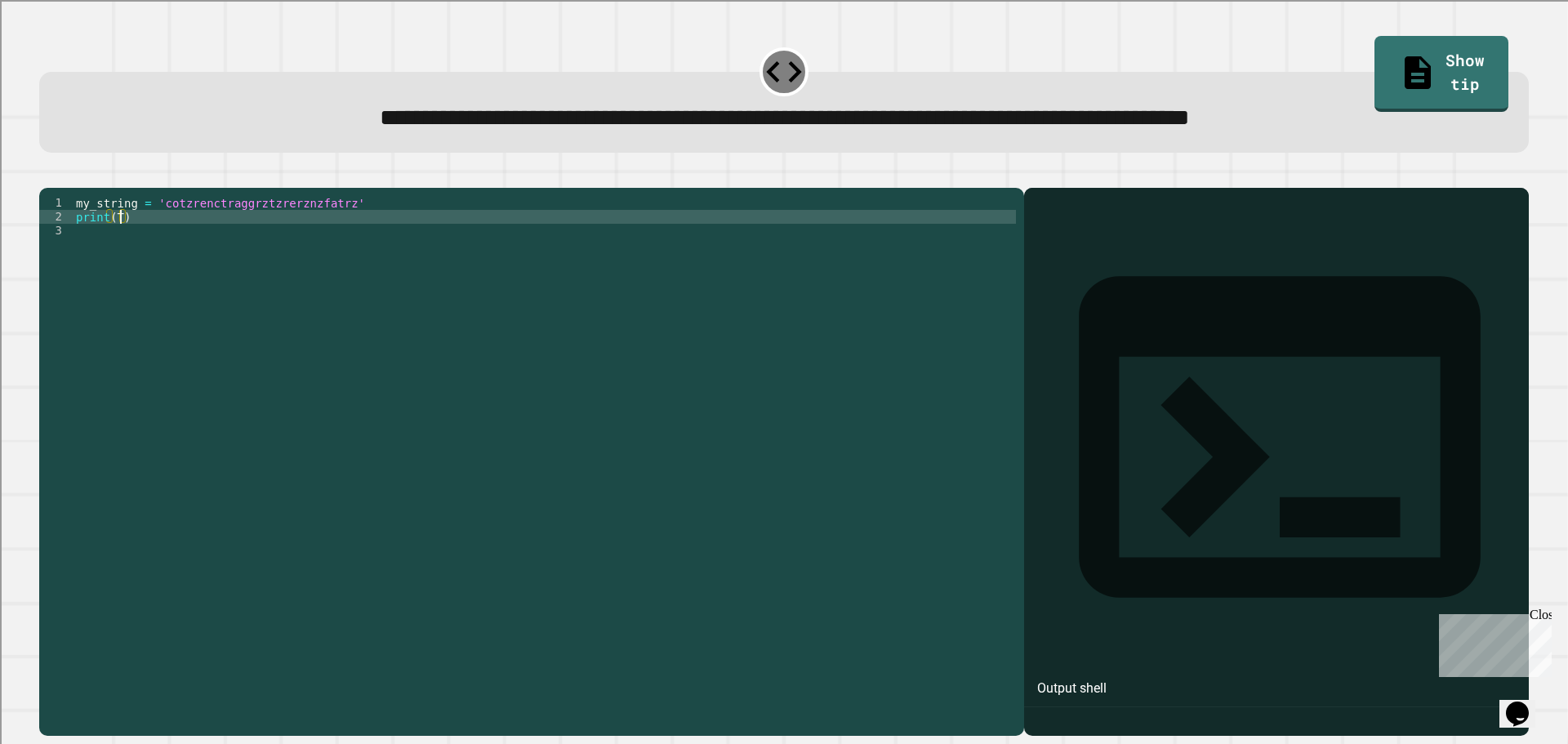
scroll to position [0, 3]
type textarea "**********"
click at [48, 175] on icon "button" at bounding box center [48, 175] width 0 height 0
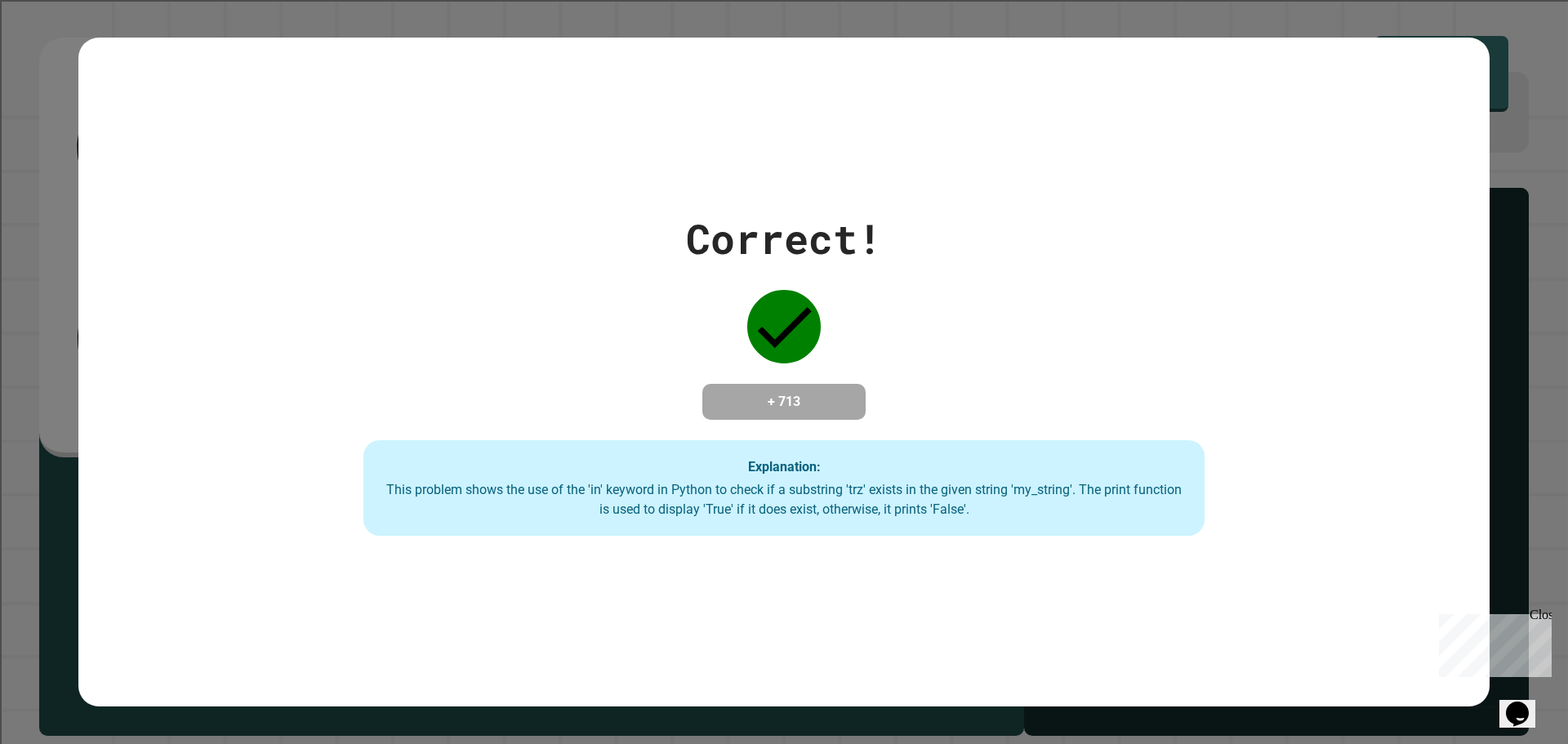
click at [1536, 611] on div "Close" at bounding box center [1540, 618] width 20 height 20
click at [449, 492] on div "This problem shows the use of the 'in' keyword in Python to check if a substrin…" at bounding box center [784, 500] width 808 height 39
click at [449, 493] on div "This problem shows the use of the 'in' keyword in Python to check if a substrin…" at bounding box center [784, 500] width 808 height 39
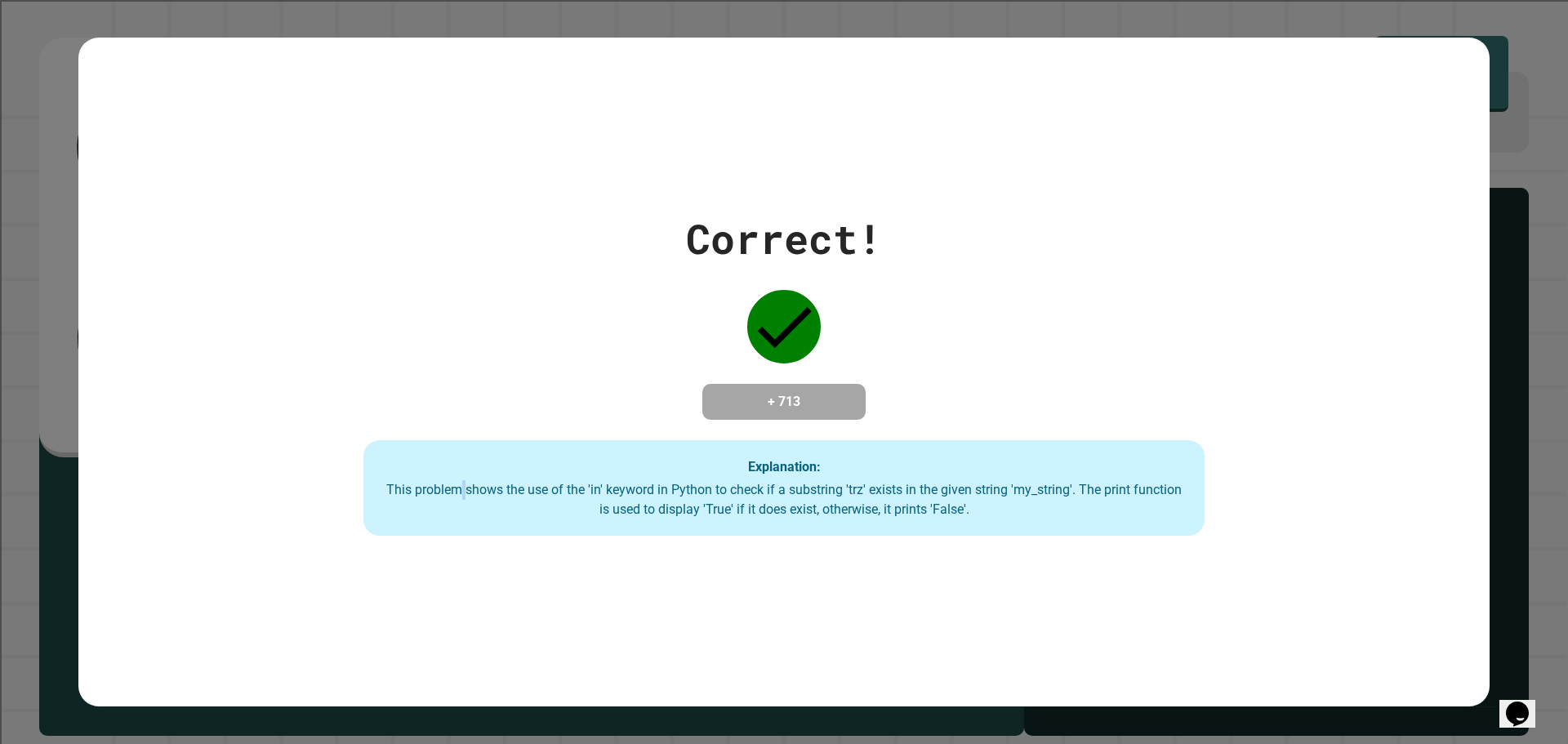
click at [449, 493] on div "This problem shows the use of the 'in' keyword in Python to check if a substrin…" at bounding box center [784, 500] width 808 height 39
click at [638, 482] on div "This problem shows the use of the 'in' keyword in Python to check if a substrin…" at bounding box center [784, 500] width 808 height 39
click at [639, 450] on div "Explanation: This problem shows the use of the 'in' keyword in Python to check …" at bounding box center [784, 488] width 841 height 96
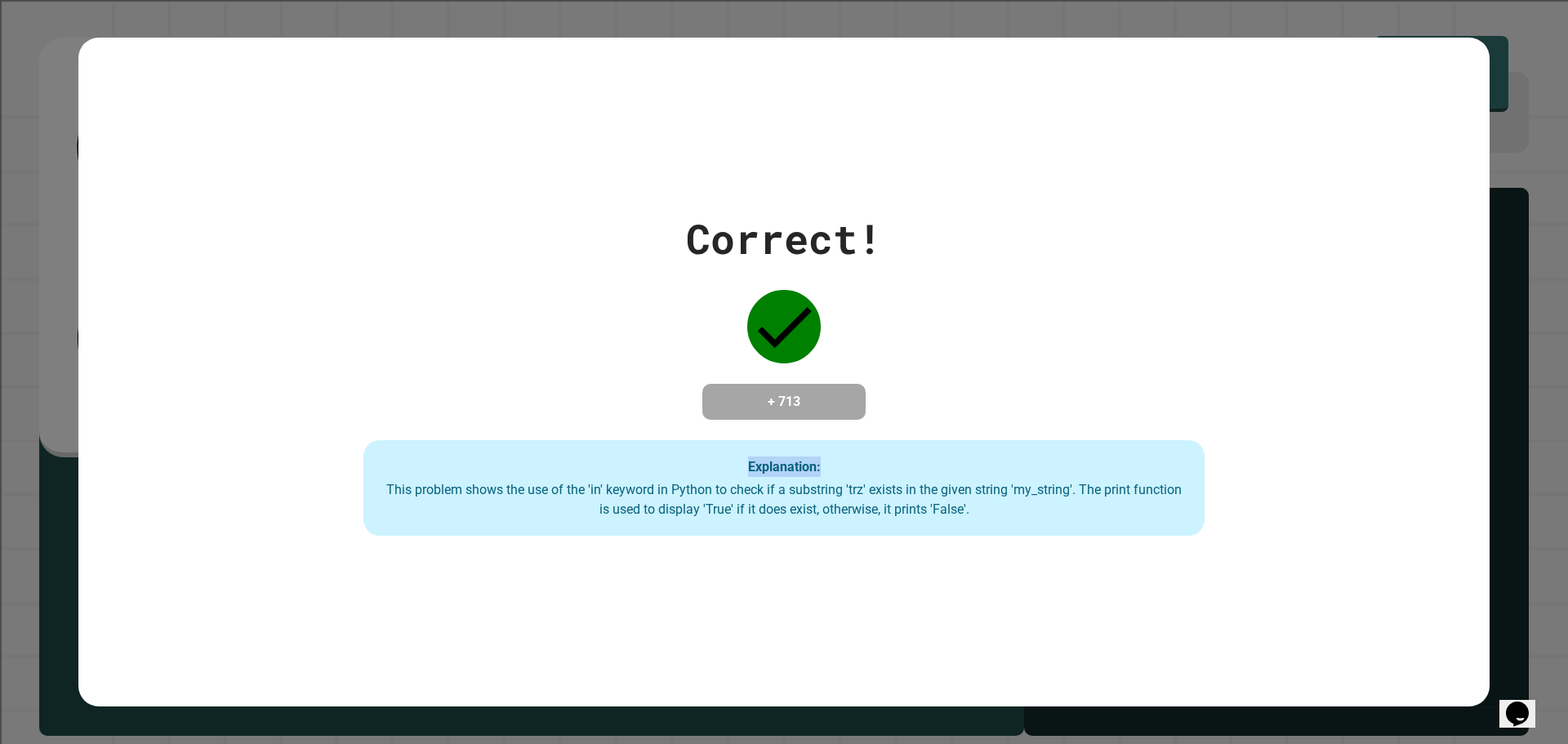
click at [639, 450] on div "Explanation: This problem shows the use of the 'in' keyword in Python to check …" at bounding box center [784, 488] width 841 height 96
click at [730, 456] on div "Explanation: This problem shows the use of the 'in' keyword in Python to check …" at bounding box center [784, 488] width 841 height 96
click at [763, 464] on strong "Explanation:" at bounding box center [784, 467] width 72 height 16
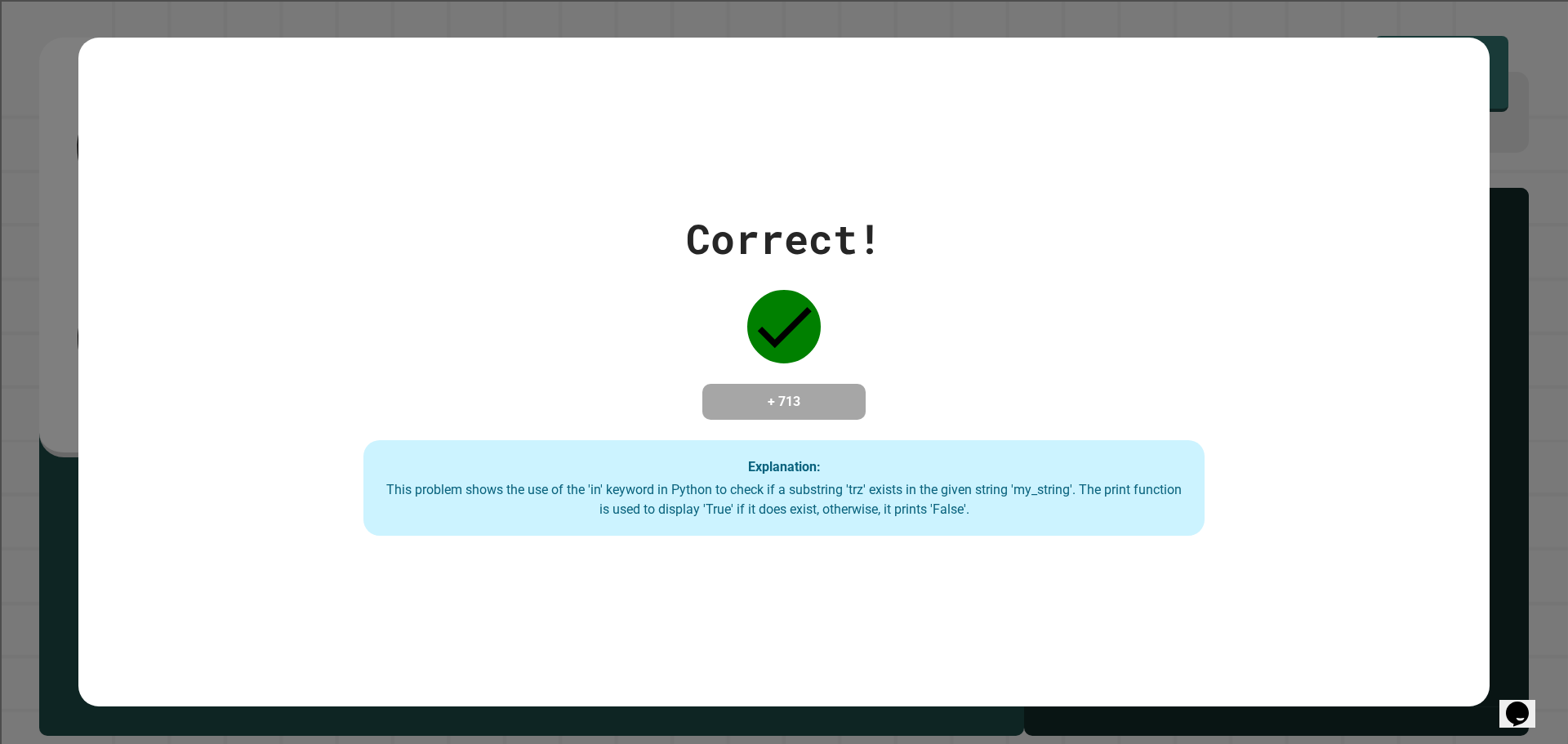
click at [765, 490] on div "This problem shows the use of the 'in' keyword in Python to check if a substrin…" at bounding box center [784, 500] width 808 height 39
drag, startPoint x: 984, startPoint y: 507, endPoint x: 599, endPoint y: 520, distance: 385.2
click at [628, 520] on div "This problem shows the use of the 'in' keyword in Python to check if a substrin…" at bounding box center [784, 500] width 808 height 39
click at [385, 487] on div "This problem shows the use of the 'in' keyword in Python to check if a substrin…" at bounding box center [784, 500] width 808 height 39
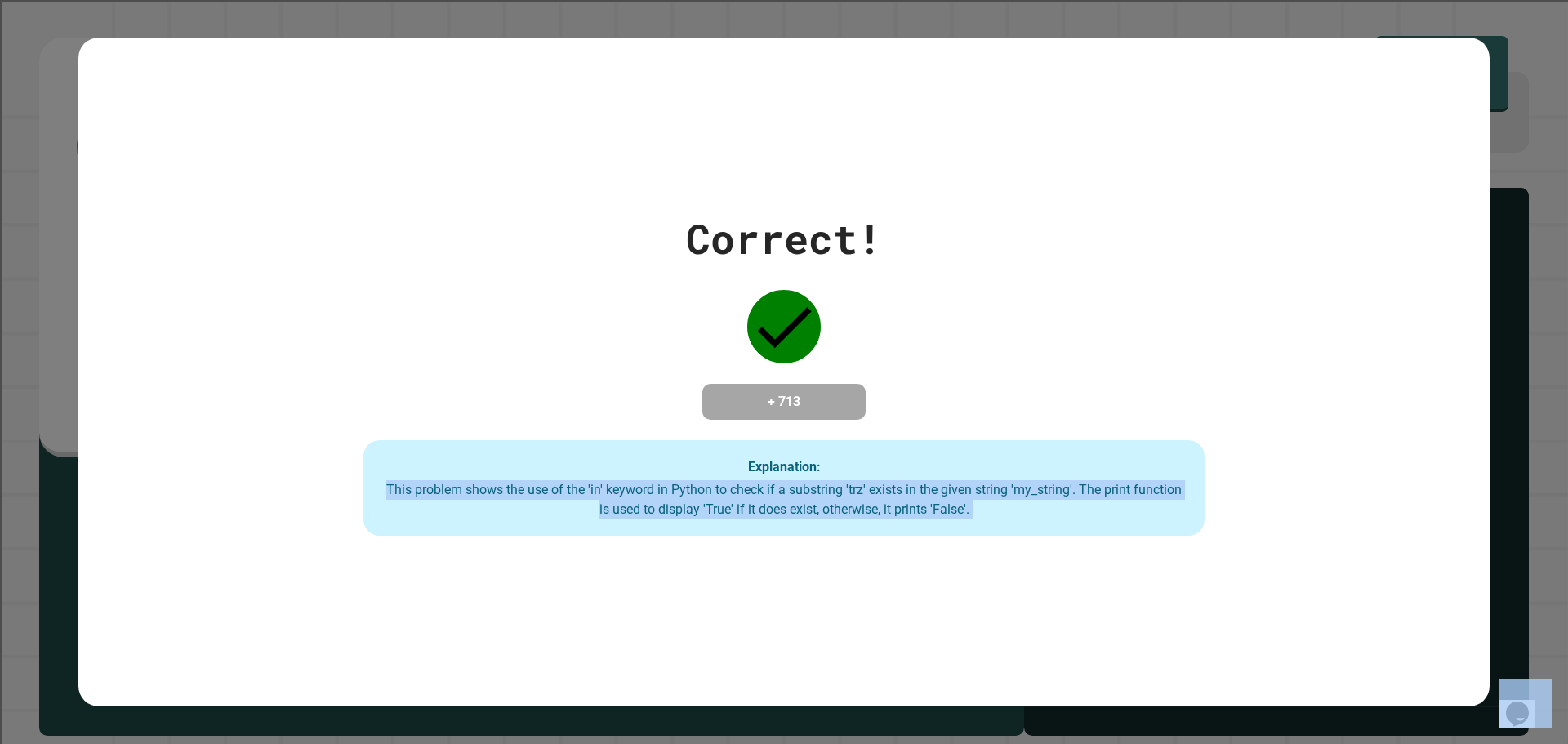
click at [385, 487] on div "This problem shows the use of the 'in' keyword in Python to check if a substrin…" at bounding box center [784, 500] width 808 height 39
click at [552, 498] on div "This problem shows the use of the 'in' keyword in Python to check if a substrin…" at bounding box center [784, 500] width 808 height 39
drag, startPoint x: 658, startPoint y: 499, endPoint x: 740, endPoint y: 521, distance: 84.9
click at [740, 520] on div "This problem shows the use of the 'in' keyword in Python to check if a substrin…" at bounding box center [784, 500] width 808 height 39
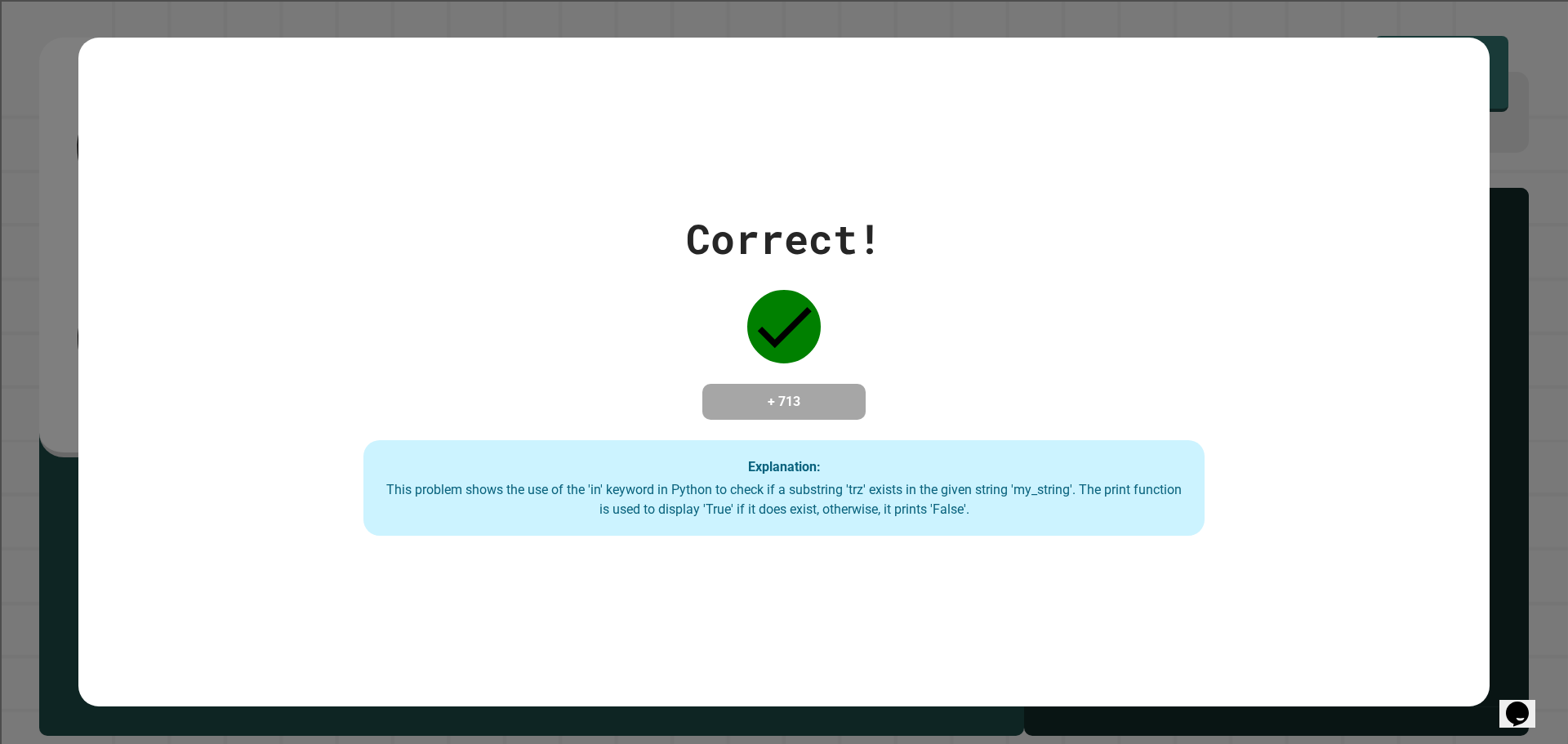
click at [792, 505] on div "This problem shows the use of the 'in' keyword in Python to check if a substrin…" at bounding box center [784, 500] width 808 height 39
click at [940, 491] on div "This problem shows the use of the 'in' keyword in Python to check if a substrin…" at bounding box center [784, 500] width 808 height 39
click at [973, 512] on div "This problem shows the use of the 'in' keyword in Python to check if a substrin…" at bounding box center [784, 500] width 808 height 39
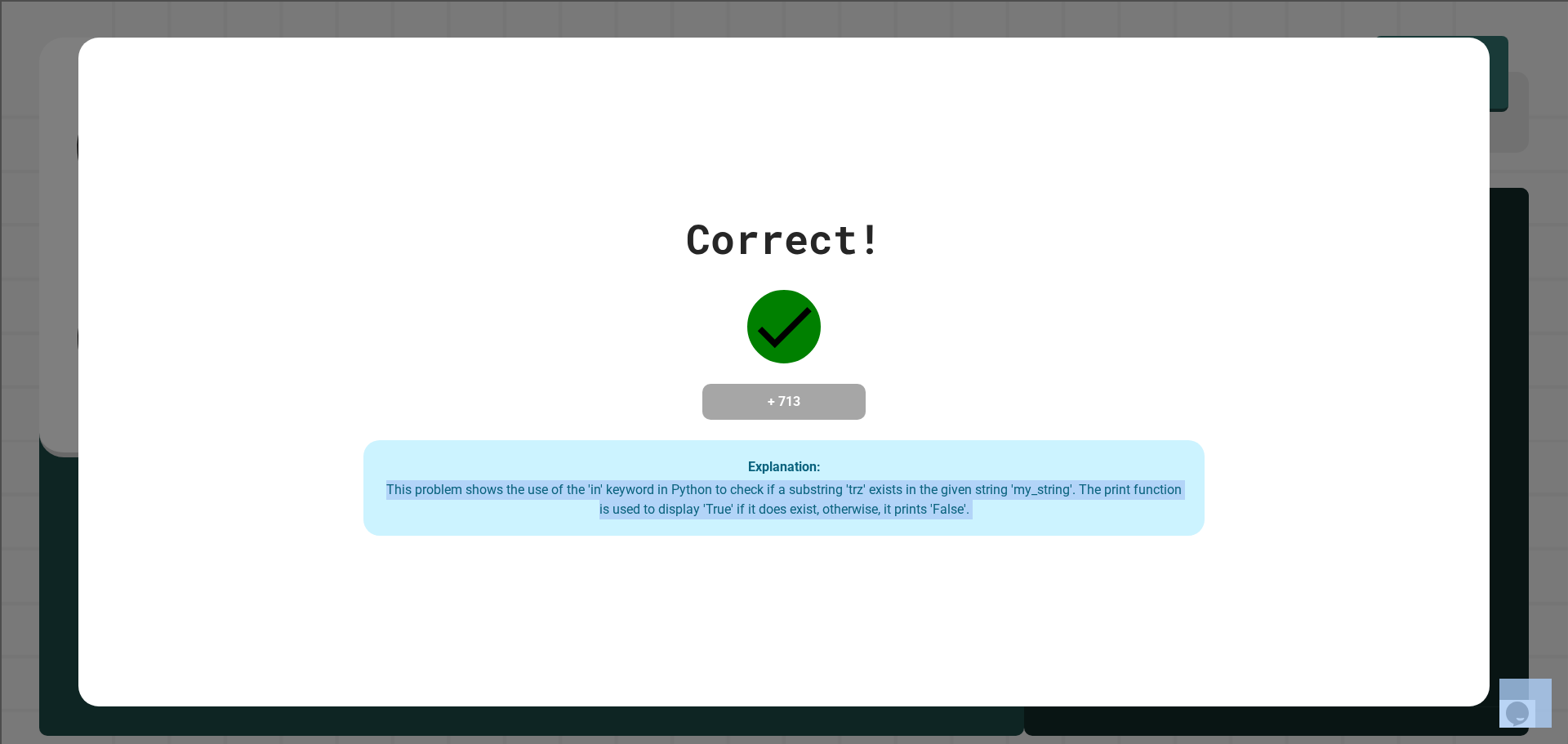
click at [973, 512] on div "This problem shows the use of the 'in' keyword in Python to check if a substrin…" at bounding box center [784, 500] width 808 height 39
click at [968, 513] on div "This problem shows the use of the 'in' keyword in Python to check if a substrin…" at bounding box center [784, 500] width 808 height 39
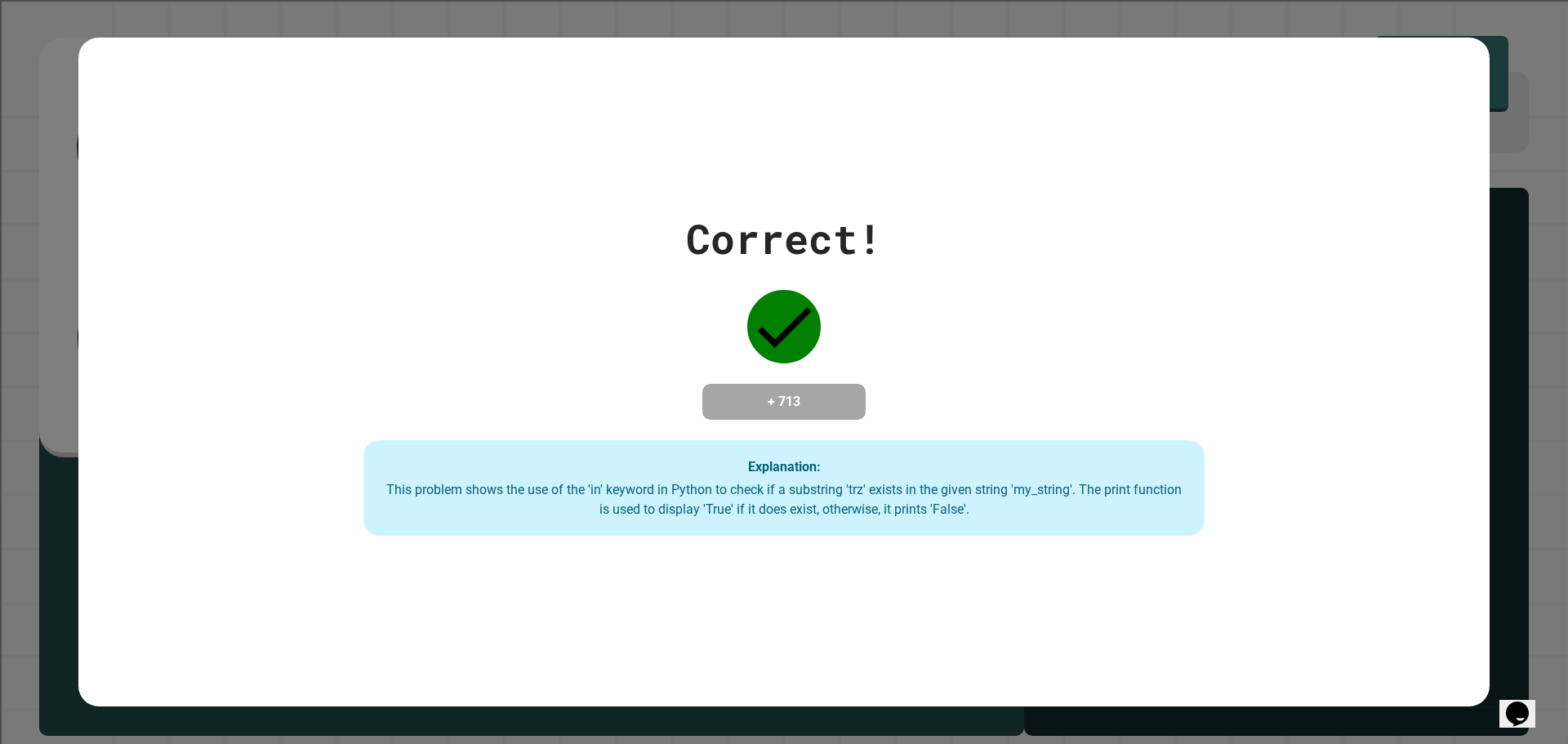
click at [966, 514] on div "This problem shows the use of the 'in' keyword in Python to check if a substrin…" at bounding box center [784, 500] width 808 height 39
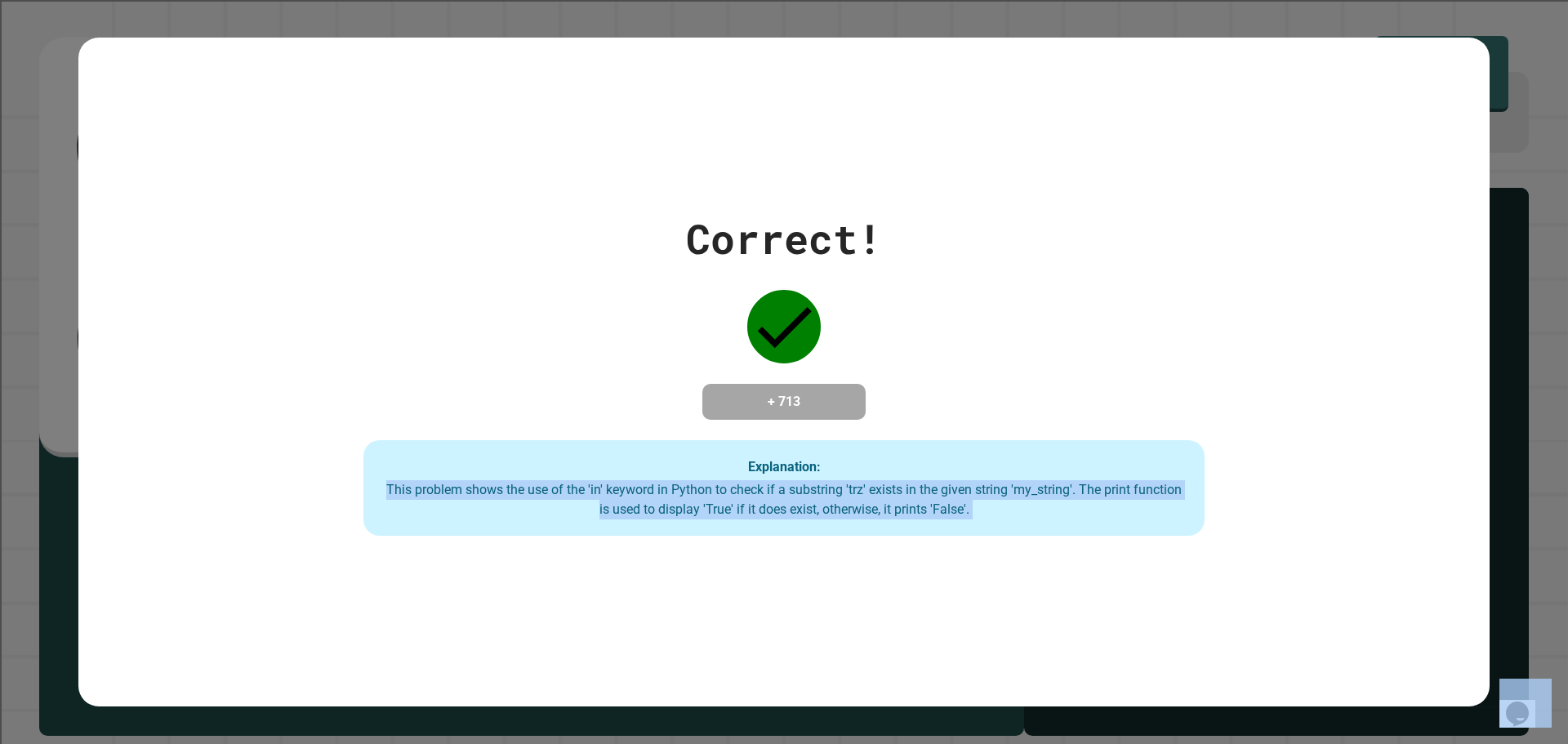
click at [966, 514] on div "This problem shows the use of the 'in' keyword in Python to check if a substrin…" at bounding box center [784, 500] width 808 height 39
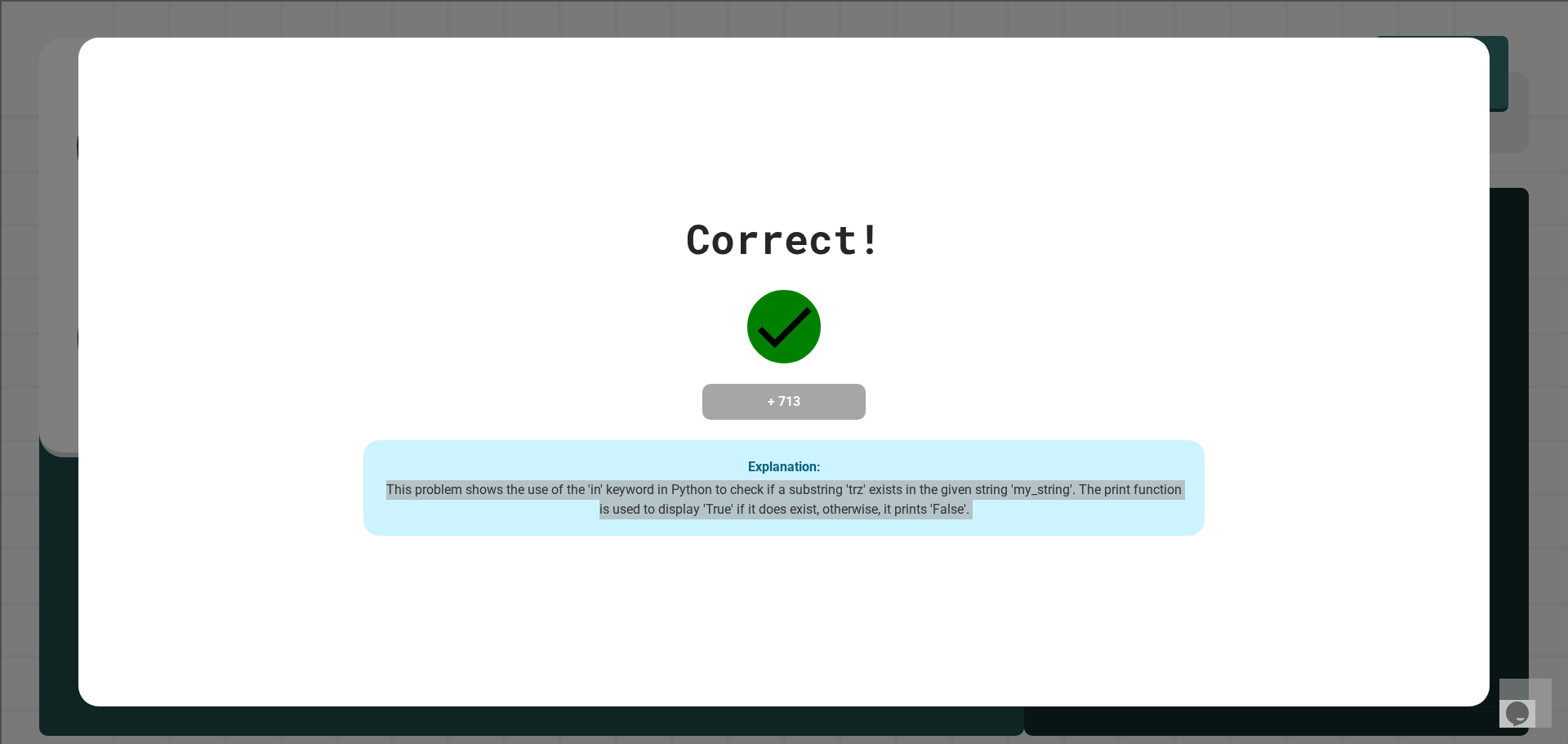
click at [966, 514] on div "This problem shows the use of the 'in' keyword in Python to check if a substrin…" at bounding box center [784, 500] width 808 height 39
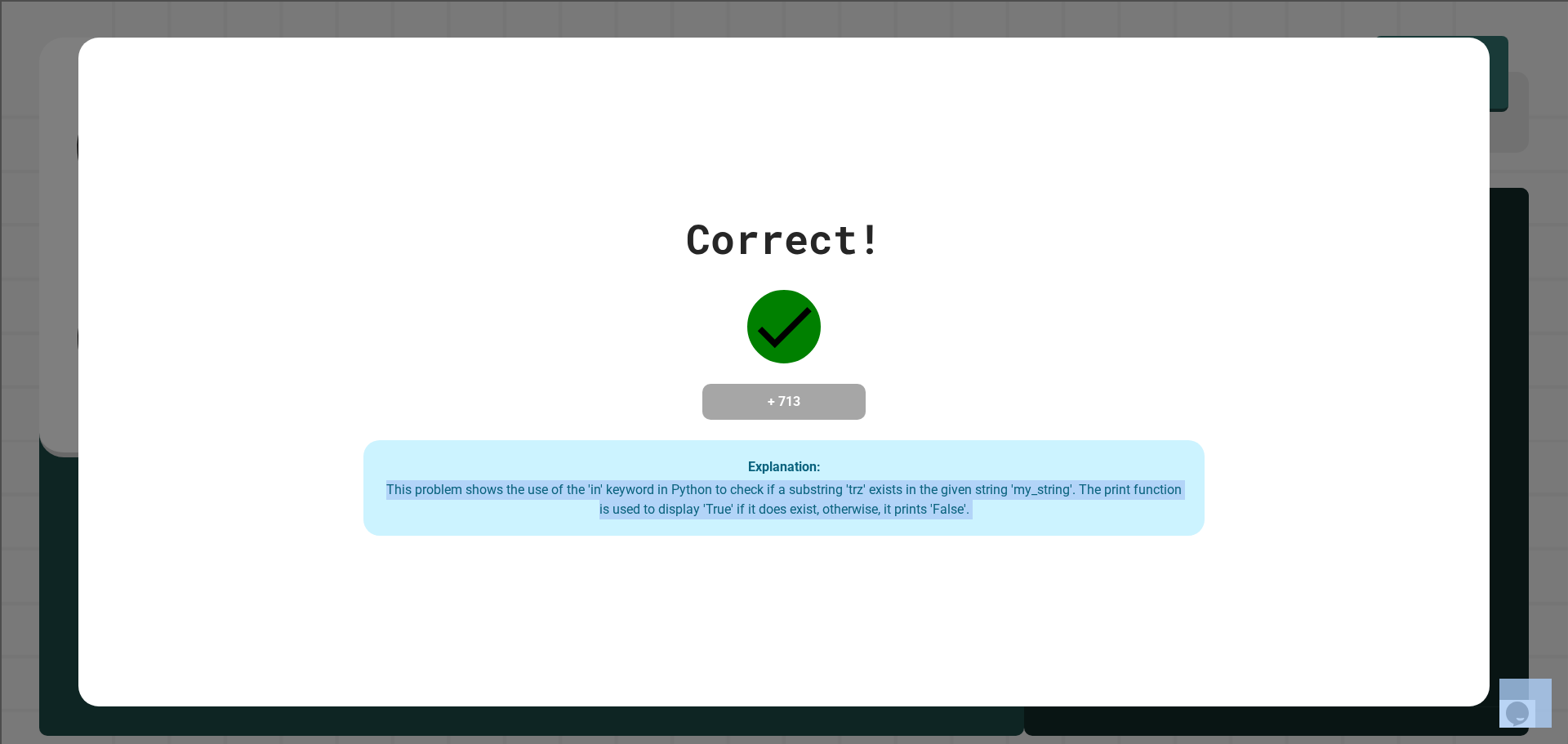
click at [966, 514] on div "This problem shows the use of the 'in' keyword in Python to check if a substrin…" at bounding box center [784, 500] width 808 height 39
click at [965, 507] on div "This problem shows the use of the 'in' keyword in Python to check if a substrin…" at bounding box center [784, 500] width 808 height 39
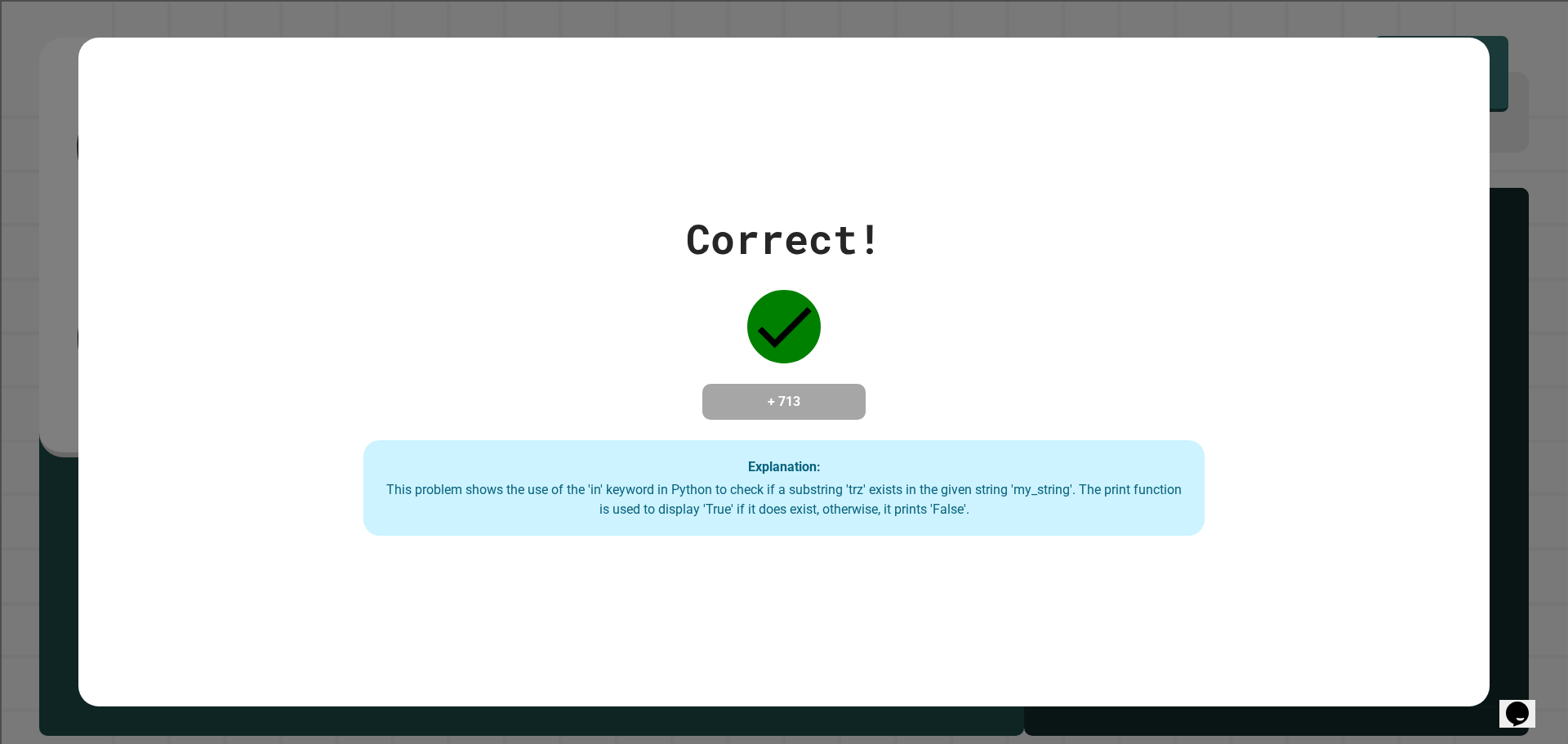
click at [962, 497] on div "This problem shows the use of the 'in' keyword in Python to check if a substrin…" at bounding box center [784, 500] width 808 height 39
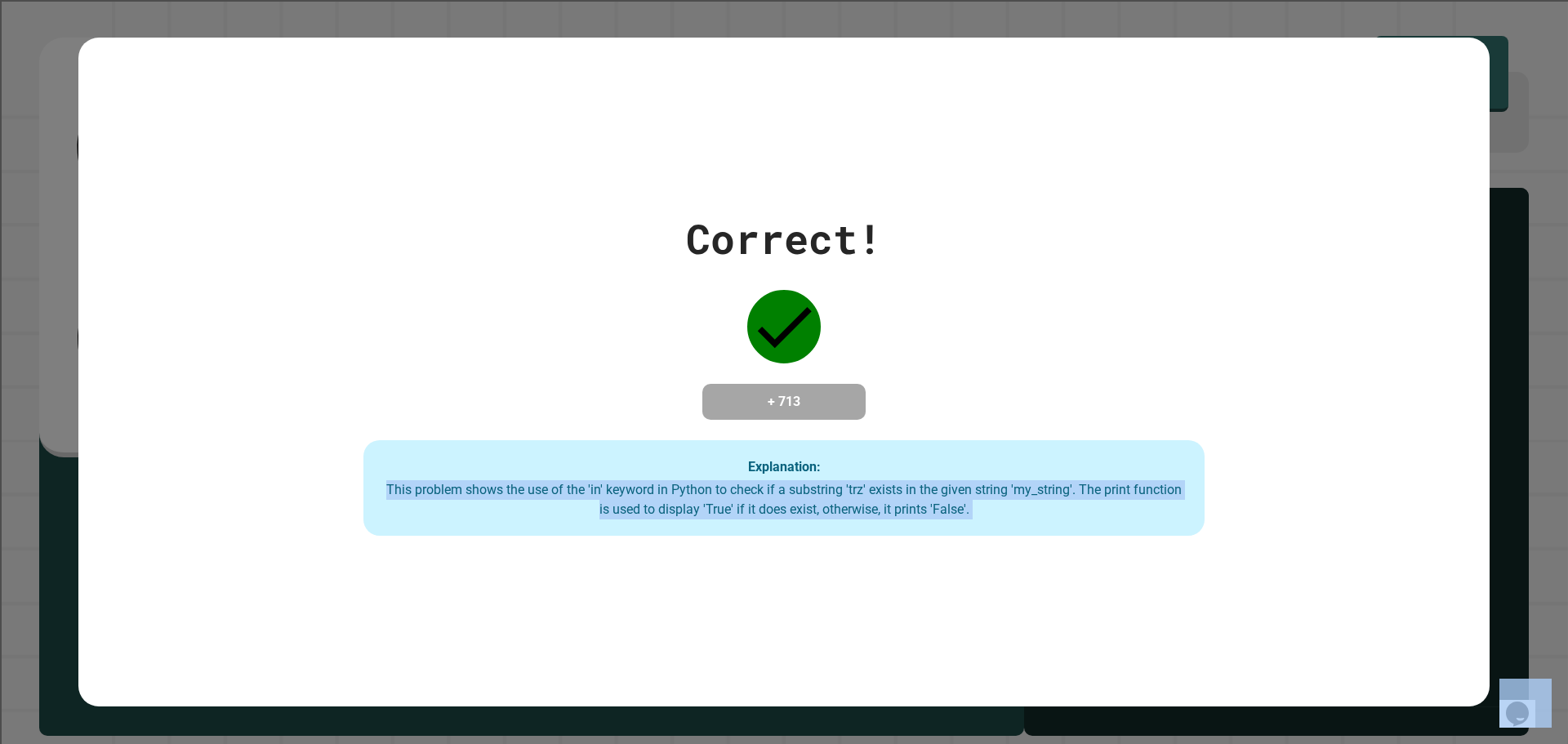
click at [962, 497] on div "This problem shows the use of the 'in' keyword in Python to check if a substrin…" at bounding box center [784, 500] width 808 height 39
click at [973, 504] on div "This problem shows the use of the 'in' keyword in Python to check if a substrin…" at bounding box center [784, 500] width 808 height 39
click at [973, 505] on div "This problem shows the use of the 'in' keyword in Python to check if a substrin…" at bounding box center [784, 500] width 808 height 39
